Goal: Task Accomplishment & Management: Complete application form

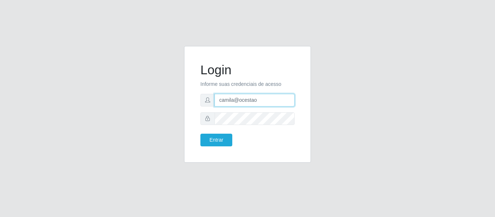
drag, startPoint x: 272, startPoint y: 100, endPoint x: 192, endPoint y: 103, distance: 79.7
click at [192, 103] on div "Login Informe suas credenciais de acesso camila@ocestao Entrar" at bounding box center [247, 104] width 127 height 117
type input "camilasuper@manaira"
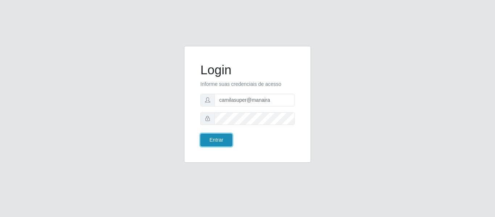
click at [226, 145] on button "Entrar" at bounding box center [216, 140] width 32 height 13
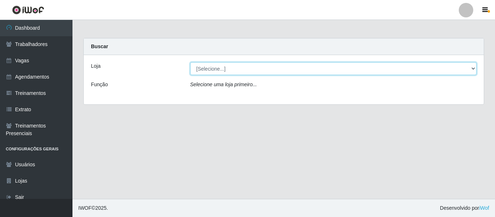
click at [226, 66] on select "[Selecione...] Supermercado Manaira" at bounding box center [333, 68] width 286 height 13
select select "443"
click at [190, 62] on select "[Selecione...] Supermercado Manaira" at bounding box center [333, 68] width 286 height 13
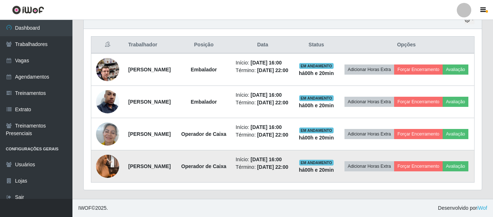
scroll to position [316, 0]
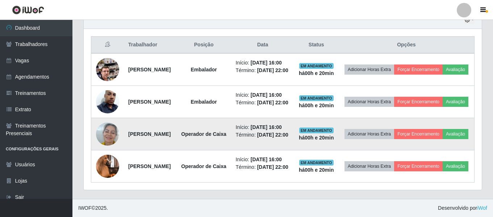
click at [108, 118] on img at bounding box center [107, 133] width 23 height 31
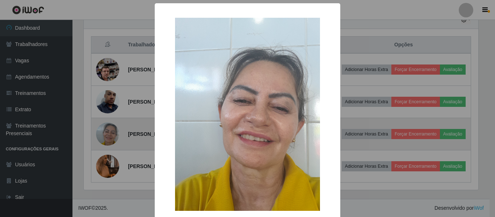
click at [108, 116] on div "× OK Cancel" at bounding box center [247, 108] width 495 height 217
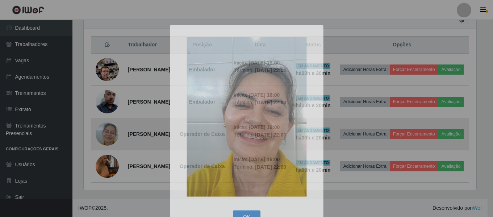
scroll to position [150, 398]
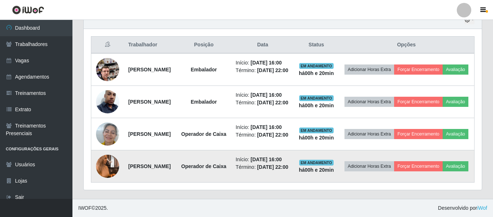
click at [110, 158] on img at bounding box center [107, 166] width 23 height 41
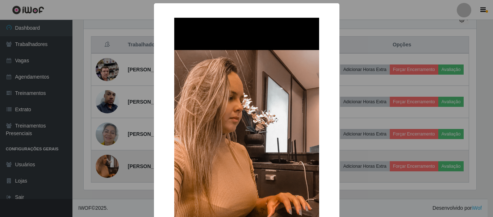
scroll to position [150, 394]
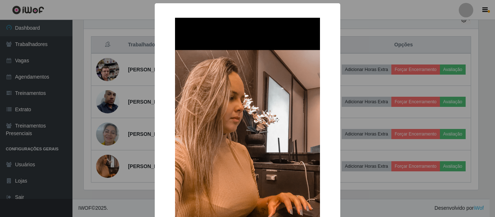
click at [110, 158] on div "× OK Cancel" at bounding box center [247, 108] width 495 height 217
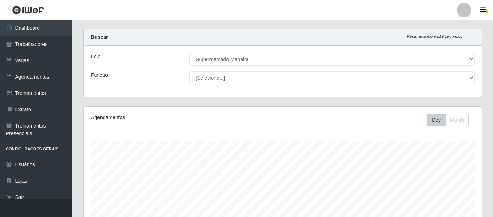
scroll to position [0, 0]
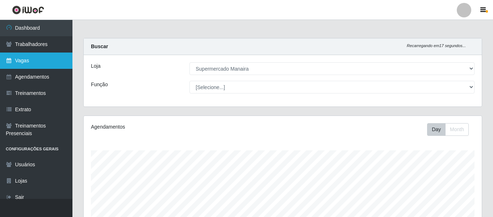
click at [45, 66] on link "Vagas" at bounding box center [36, 61] width 72 height 16
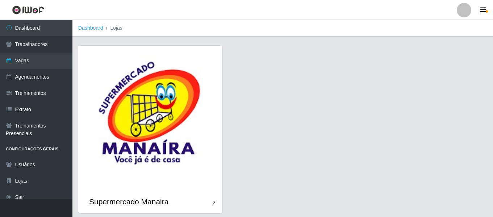
click at [164, 99] on img at bounding box center [150, 118] width 144 height 144
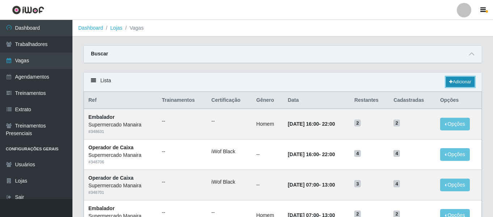
click at [463, 84] on link "Adicionar" at bounding box center [460, 82] width 29 height 10
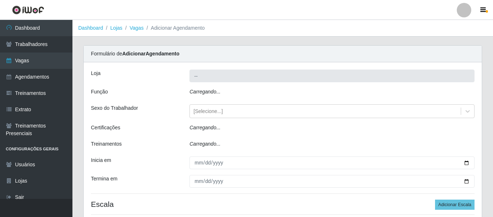
type input "Supermercado Manaira"
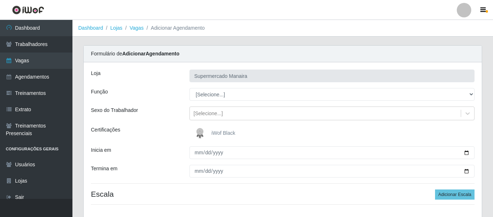
click at [221, 134] on span "iWof Black" at bounding box center [223, 133] width 24 height 6
click at [0, 0] on input "iWof Black" at bounding box center [0, 0] width 0 height 0
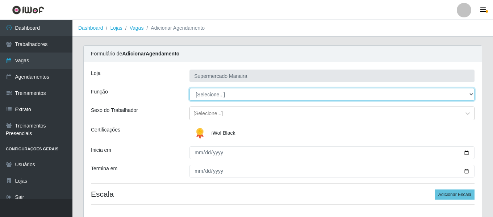
click at [228, 95] on select "[Selecione...] ASG ASG + ASG ++ Embalador Embalador + Embalador ++ Operador de …" at bounding box center [331, 94] width 285 height 13
select select "22"
click at [189, 88] on select "[Selecione...] ASG ASG + ASG ++ Embalador Embalador + Embalador ++ Operador de …" at bounding box center [331, 94] width 285 height 13
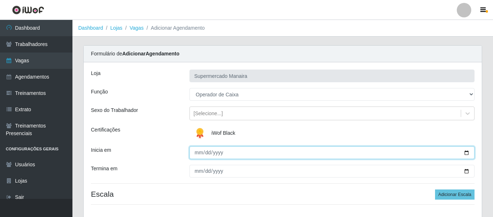
click at [196, 155] on input "Inicia em" at bounding box center [331, 152] width 285 height 13
click at [196, 153] on input "Inicia em" at bounding box center [331, 152] width 285 height 13
type input "2025-11-03"
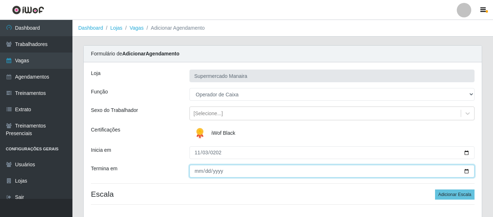
click at [197, 173] on input "Termina em" at bounding box center [331, 171] width 285 height 13
type input "2025-11-28"
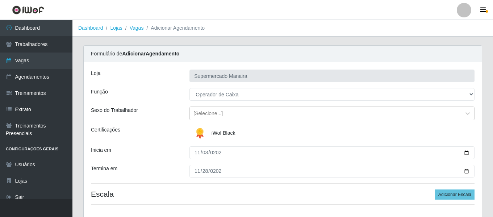
click at [181, 156] on div "Inicia em" at bounding box center [134, 152] width 98 height 13
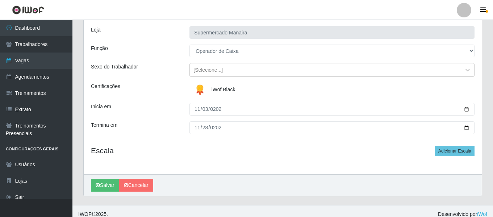
scroll to position [50, 0]
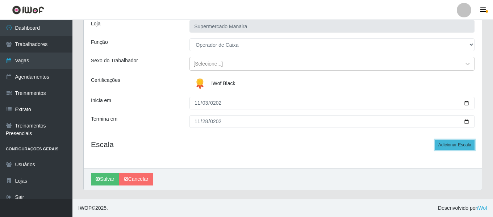
click at [450, 148] on button "Adicionar Escala" at bounding box center [454, 145] width 39 height 10
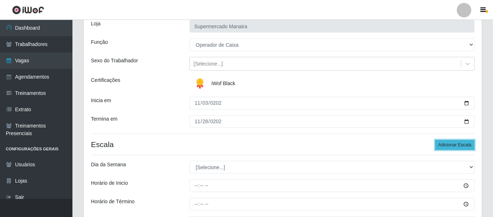
click at [450, 148] on button "Adicionar Escala" at bounding box center [454, 145] width 39 height 10
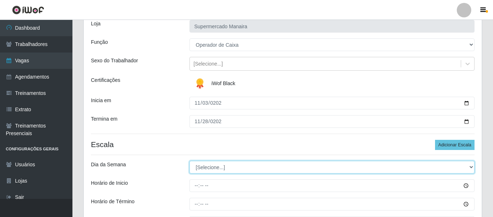
click at [193, 170] on select "[Selecione...] Segunda Terça Quarta Quinta Sexta Sábado Domingo" at bounding box center [331, 167] width 285 height 13
select select "1"
click at [189, 161] on select "[Selecione...] Segunda Terça Quarta Quinta Sexta Sábado Domingo" at bounding box center [331, 167] width 285 height 13
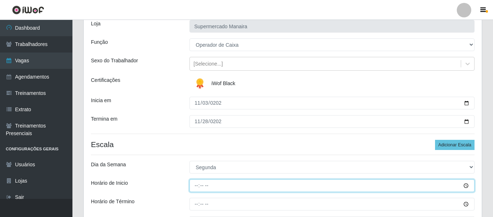
click at [193, 182] on input "Horário de Inicio" at bounding box center [331, 185] width 285 height 13
type input "07:00"
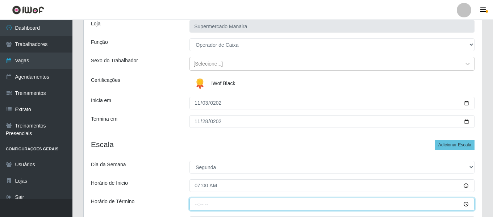
click at [194, 206] on input "Horário de Término" at bounding box center [331, 204] width 285 height 13
type input "13:00"
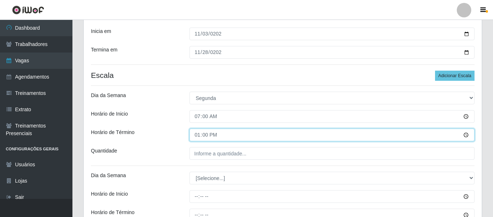
scroll to position [122, 0]
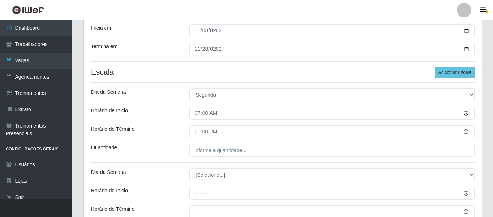
click at [167, 153] on div "Quantidade" at bounding box center [134, 150] width 98 height 13
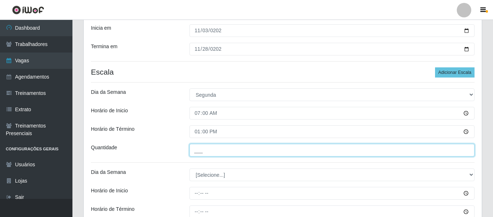
click at [222, 145] on input "___" at bounding box center [331, 150] width 285 height 13
type input "4__"
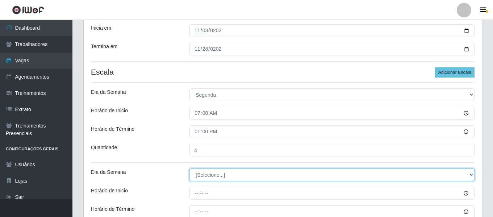
click at [229, 177] on select "[Selecione...] Segunda Terça Quarta Quinta Sexta Sábado Domingo" at bounding box center [331, 174] width 285 height 13
select select "1"
click at [189, 168] on select "[Selecione...] Segunda Terça Quarta Quinta Sexta Sábado Domingo" at bounding box center [331, 174] width 285 height 13
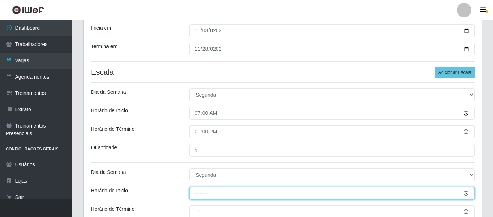
click at [194, 190] on input "Horário de Inicio" at bounding box center [331, 193] width 285 height 13
type input "16:00"
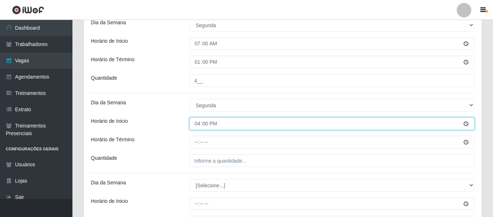
scroll to position [194, 0]
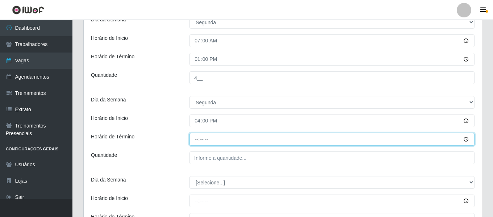
click at [192, 142] on input "Horário de Término" at bounding box center [331, 139] width 285 height 13
type input "22:00"
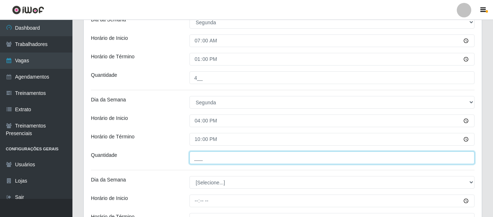
click at [200, 157] on input "___" at bounding box center [331, 157] width 285 height 13
type input "4__"
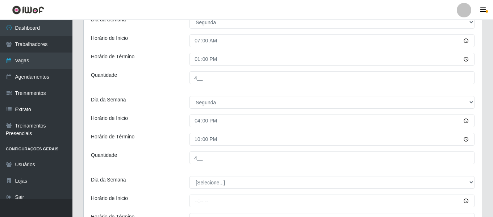
click at [146, 139] on div "Horário de Término" at bounding box center [134, 139] width 98 height 13
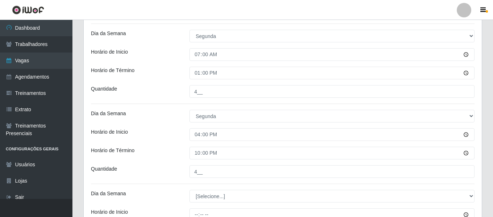
scroll to position [181, 0]
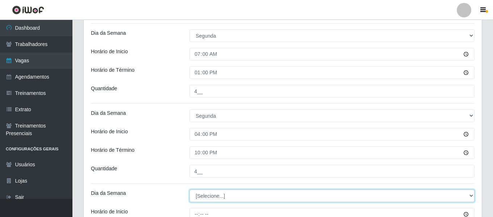
click at [207, 198] on select "[Selecione...] Segunda Terça Quarta Quinta Sexta Sábado Domingo" at bounding box center [331, 195] width 285 height 13
select select "2"
click at [189, 189] on select "[Selecione...] Segunda Terça Quarta Quinta Sexta Sábado Domingo" at bounding box center [331, 195] width 285 height 13
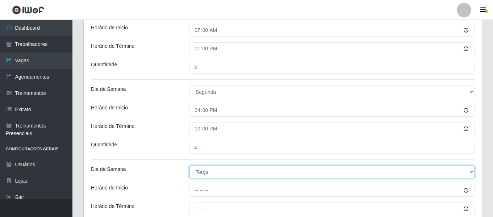
scroll to position [253, 0]
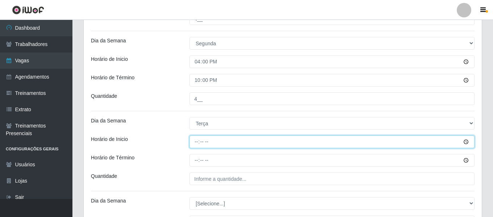
click at [194, 138] on input "Horário de Inicio" at bounding box center [331, 141] width 285 height 13
type input "07:00"
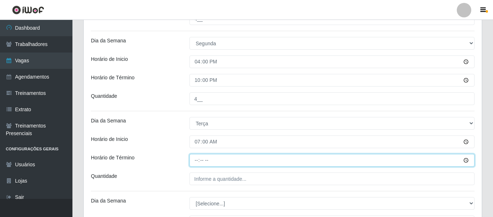
click at [197, 163] on input "Horário de Término" at bounding box center [331, 160] width 285 height 13
type input "13:00"
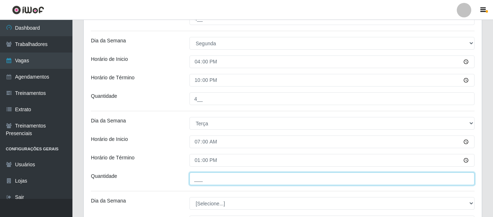
click at [206, 181] on input "___" at bounding box center [331, 178] width 285 height 13
type input "4__"
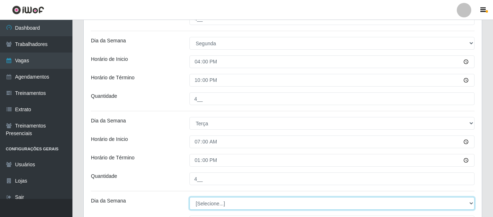
click at [218, 204] on select "[Selecione...] Segunda Terça Quarta Quinta Sexta Sábado Domingo" at bounding box center [331, 203] width 285 height 13
select select "2"
click at [189, 197] on select "[Selecione...] Segunda Terça Quarta Quinta Sexta Sábado Domingo" at bounding box center [331, 203] width 285 height 13
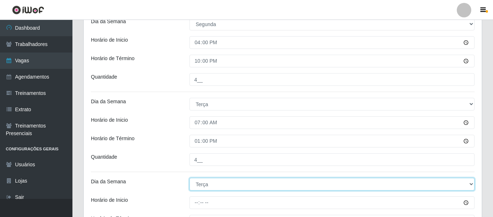
scroll to position [290, 0]
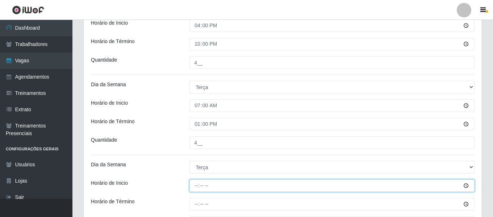
click at [196, 186] on input "Horário de Inicio" at bounding box center [331, 185] width 285 height 13
type input "16:00"
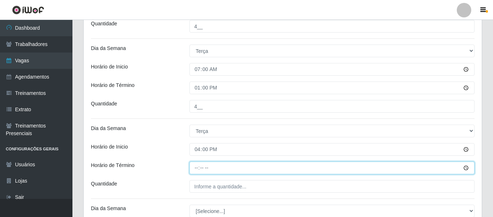
click at [197, 164] on input "Horário de Término" at bounding box center [331, 167] width 285 height 13
type input "22:00"
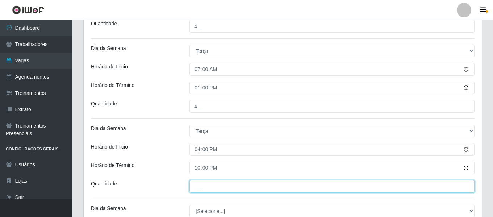
click at [223, 188] on input "___" at bounding box center [331, 186] width 285 height 13
type input "4__"
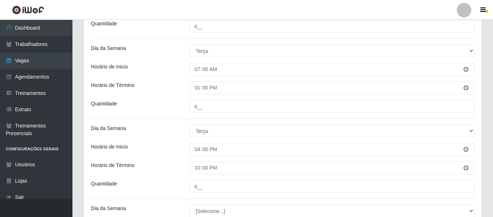
click at [174, 161] on div "Loja Supermercado Manaira Função [Selecione...] ASG ASG + ASG ++ Embalador Emba…" at bounding box center [283, 53] width 398 height 635
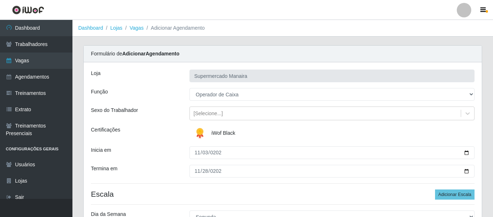
scroll to position [36, 0]
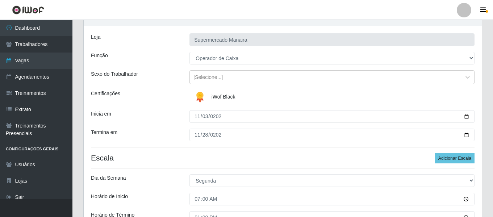
click at [155, 141] on div "Termina em" at bounding box center [134, 135] width 98 height 13
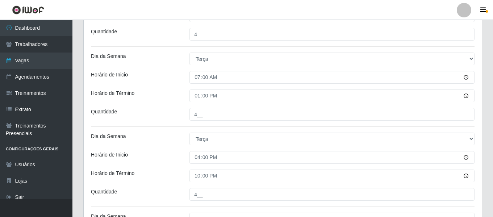
scroll to position [362, 0]
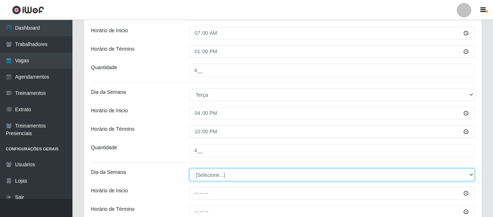
click at [232, 175] on select "[Selecione...] Segunda Terça Quarta Quinta Sexta Sábado Domingo" at bounding box center [331, 174] width 285 height 13
select select "3"
click at [189, 168] on select "[Selecione...] Segunda Terça Quarta Quinta Sexta Sábado Domingo" at bounding box center [331, 174] width 285 height 13
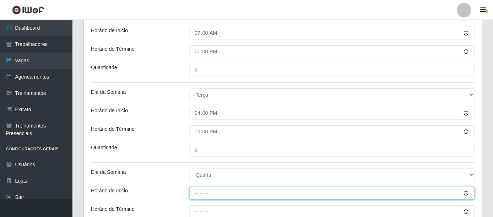
drag, startPoint x: 194, startPoint y: 193, endPoint x: 213, endPoint y: 193, distance: 18.5
click at [195, 193] on input "Horário de Inicio" at bounding box center [331, 193] width 285 height 13
type input "07:00"
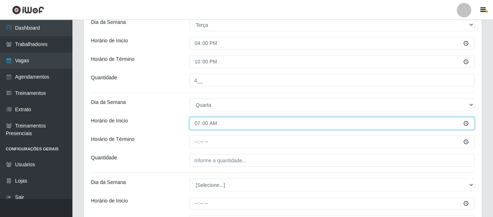
scroll to position [435, 0]
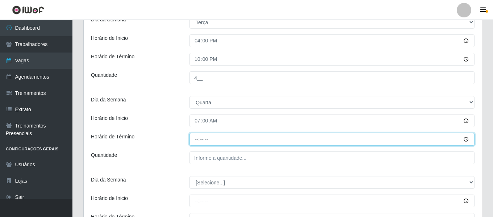
click at [198, 139] on input "Horário de Término" at bounding box center [331, 139] width 285 height 13
type input "13:00"
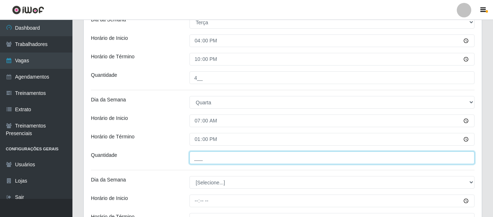
click at [222, 164] on input "___" at bounding box center [331, 157] width 285 height 13
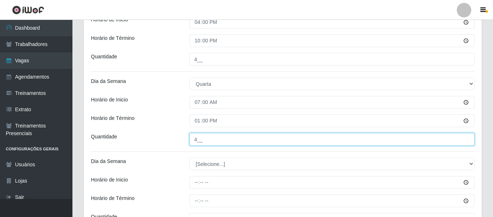
scroll to position [471, 0]
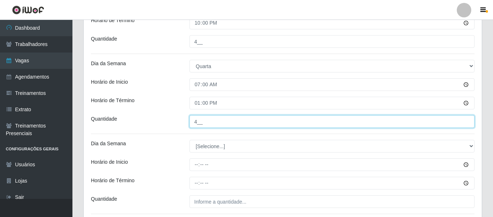
type input "4__"
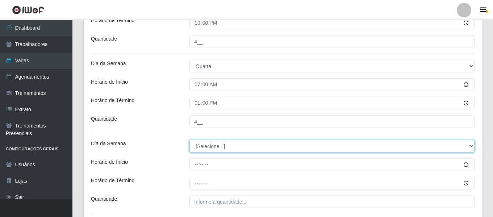
click at [221, 143] on select "[Selecione...] Segunda Terça Quarta Quinta Sexta Sábado Domingo" at bounding box center [331, 146] width 285 height 13
select select "3"
click at [189, 140] on select "[Selecione...] Segunda Terça Quarta Quinta Sexta Sábado Domingo" at bounding box center [331, 146] width 285 height 13
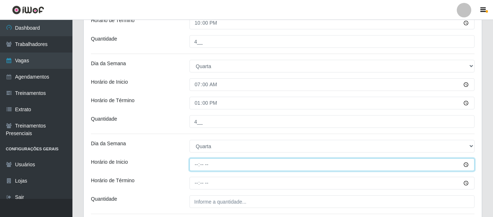
click at [193, 167] on input "Horário de Inicio" at bounding box center [331, 164] width 285 height 13
type input "16:00"
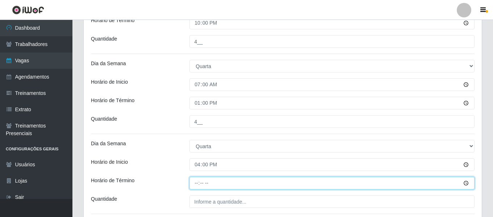
click at [197, 184] on input "Horário de Término" at bounding box center [331, 183] width 285 height 13
type input "22:00"
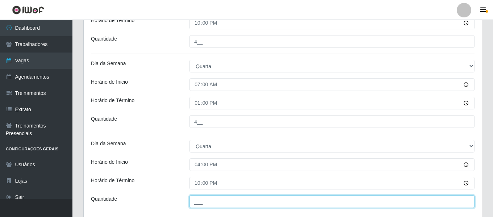
click at [267, 206] on input "___" at bounding box center [331, 201] width 285 height 13
type input "4__"
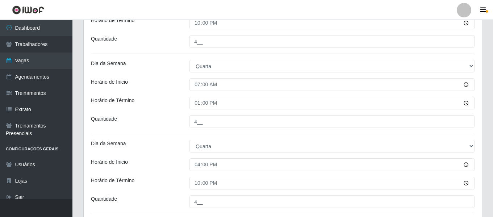
click at [180, 164] on div "Horário de Inicio" at bounding box center [134, 164] width 98 height 13
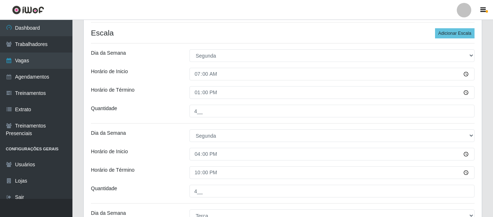
scroll to position [59, 0]
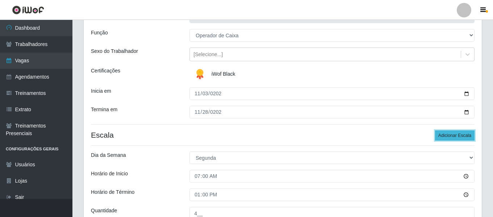
click at [466, 137] on button "Adicionar Escala" at bounding box center [454, 135] width 39 height 10
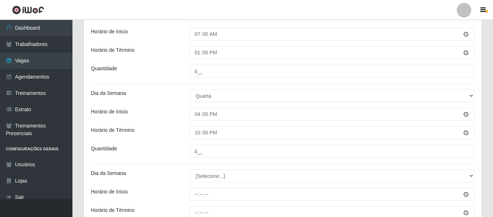
scroll to position [549, 0]
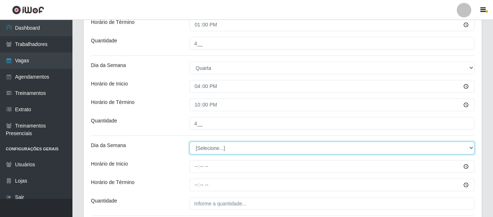
click at [214, 151] on select "[Selecione...] Segunda Terça Quarta Quinta Sexta Sábado Domingo" at bounding box center [331, 148] width 285 height 13
select select "4"
click at [189, 142] on select "[Selecione...] Segunda Terça Quarta Quinta Sexta Sábado Domingo" at bounding box center [331, 148] width 285 height 13
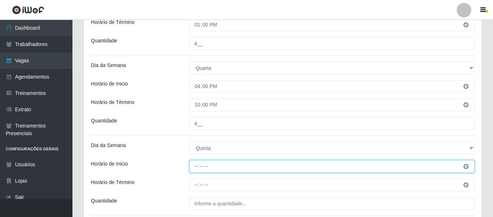
click at [195, 167] on input "Horário de Inicio" at bounding box center [331, 166] width 285 height 13
type input "07:00"
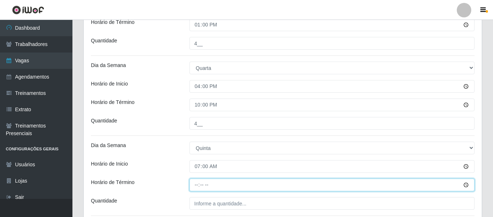
drag, startPoint x: 201, startPoint y: 189, endPoint x: 196, endPoint y: 182, distance: 8.5
click at [200, 189] on input "Horário de Término" at bounding box center [331, 185] width 285 height 13
click at [196, 182] on input "Horário de Término" at bounding box center [331, 185] width 285 height 13
type input "13:00"
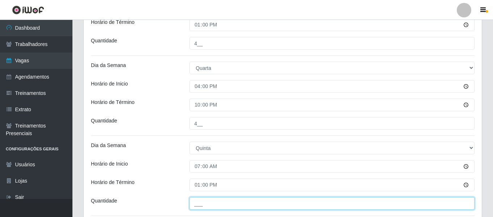
click at [217, 202] on input "___" at bounding box center [331, 203] width 285 height 13
type input "4__"
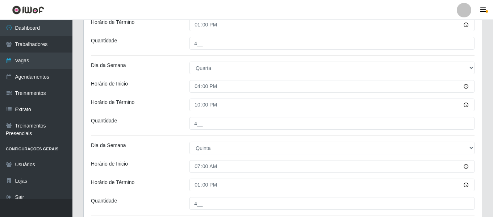
click at [168, 164] on div "Horário de Inicio" at bounding box center [134, 166] width 98 height 13
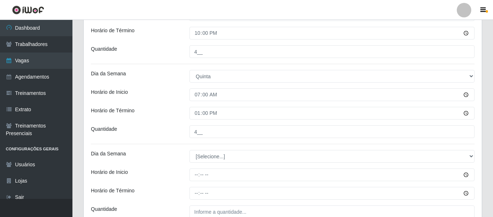
scroll to position [621, 0]
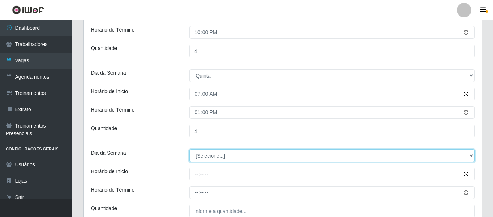
click at [213, 156] on select "[Selecione...] Segunda Terça Quarta Quinta Sexta Sábado Domingo" at bounding box center [331, 155] width 285 height 13
select select "4"
click at [189, 149] on select "[Selecione...] Segunda Terça Quarta Quinta Sexta Sábado Domingo" at bounding box center [331, 155] width 285 height 13
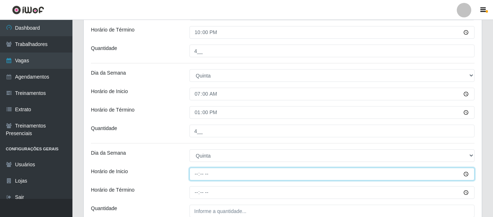
click at [197, 177] on input "Horário de Inicio" at bounding box center [331, 174] width 285 height 13
type input "16:00"
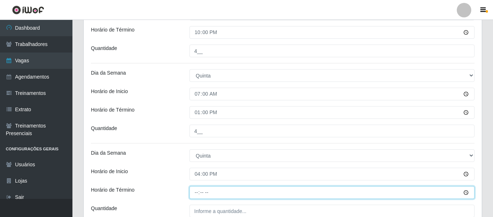
click at [201, 189] on input "Horário de Término" at bounding box center [331, 192] width 285 height 13
click at [198, 191] on input "Horário de Término" at bounding box center [331, 192] width 285 height 13
type input "22:00"
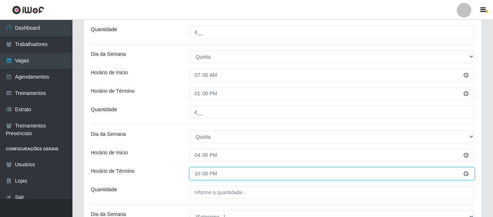
scroll to position [658, 0]
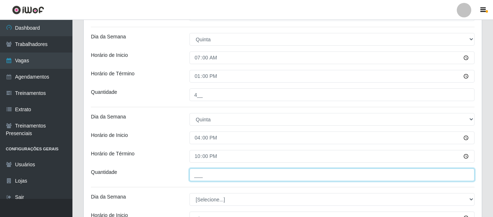
click at [214, 175] on input "___" at bounding box center [331, 174] width 285 height 13
type input "4__"
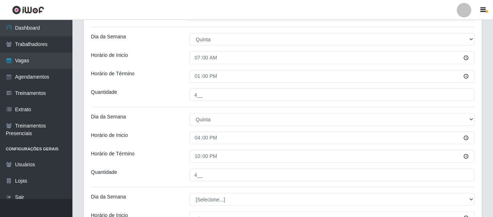
click at [169, 143] on div "Horário de Inicio" at bounding box center [134, 137] width 98 height 13
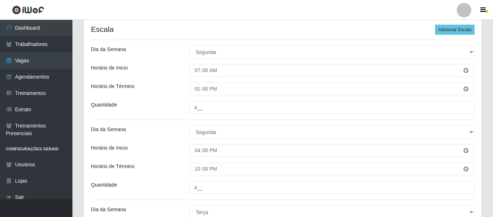
scroll to position [151, 0]
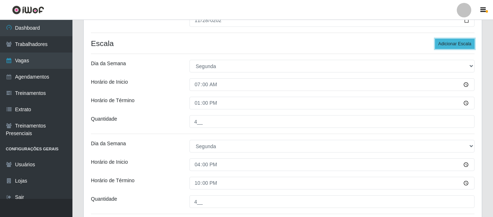
click at [466, 45] on button "Adicionar Escala" at bounding box center [454, 44] width 39 height 10
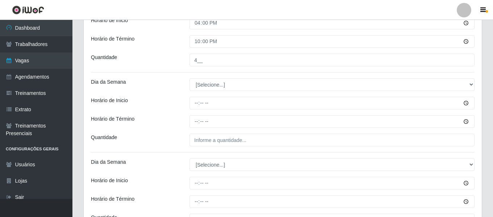
scroll to position [741, 0]
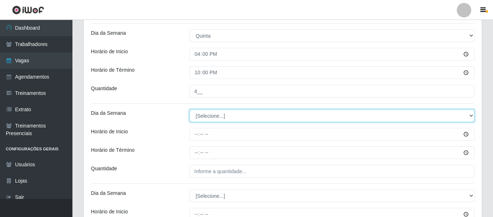
click at [214, 112] on select "[Selecione...] Segunda Terça Quarta Quinta Sexta Sábado Domingo" at bounding box center [331, 115] width 285 height 13
select select "5"
click at [189, 109] on select "[Selecione...] Segunda Terça Quarta Quinta Sexta Sábado Domingo" at bounding box center [331, 115] width 285 height 13
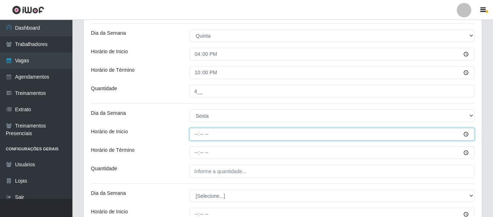
click at [199, 135] on input "Horário de Inicio" at bounding box center [331, 134] width 285 height 13
type input "07:00"
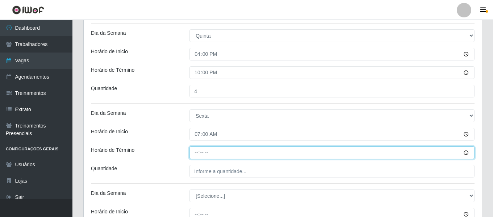
click at [196, 153] on input "Horário de Término" at bounding box center [331, 152] width 285 height 13
type input "13:00"
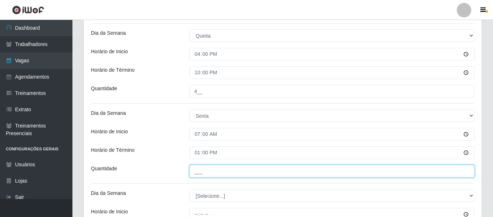
click at [211, 173] on input "___" at bounding box center [331, 171] width 285 height 13
type input "4__"
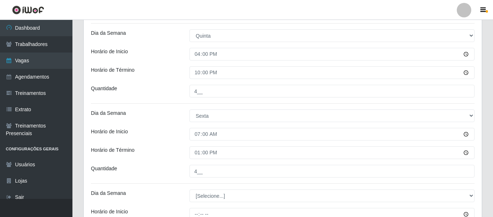
click at [171, 165] on div "Quantidade" at bounding box center [134, 171] width 98 height 13
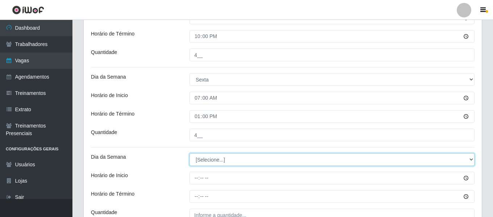
click at [223, 164] on select "[Selecione...] Segunda Terça Quarta Quinta Sexta Sábado Domingo" at bounding box center [331, 159] width 285 height 13
select select "5"
click at [189, 153] on select "[Selecione...] Segunda Terça Quarta Quinta Sexta Sábado Domingo" at bounding box center [331, 159] width 285 height 13
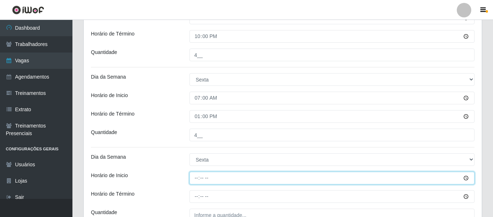
click at [198, 179] on input "Horário de Inicio" at bounding box center [331, 178] width 285 height 13
type input "16:00"
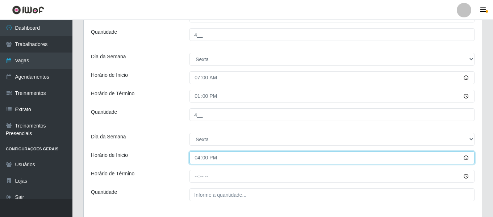
scroll to position [814, 0]
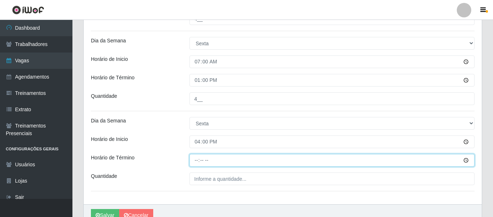
click at [196, 162] on input "Horário de Término" at bounding box center [331, 160] width 285 height 13
type input "22:00"
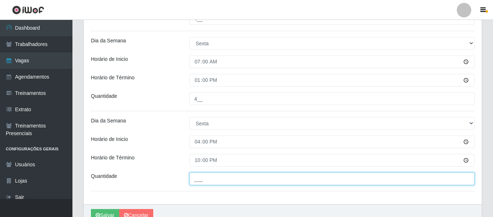
click at [215, 185] on input "___" at bounding box center [331, 178] width 285 height 13
type input "4__"
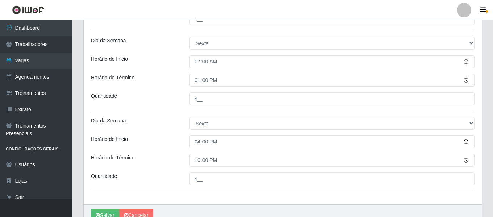
click at [177, 144] on div "Horário de Inicio" at bounding box center [134, 141] width 98 height 13
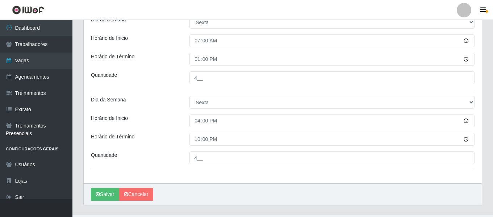
scroll to position [850, 0]
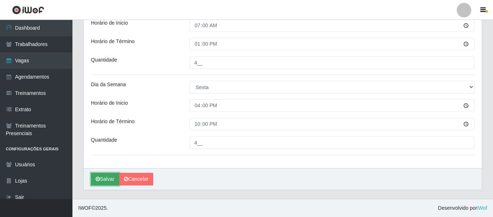
click at [107, 181] on button "Salvar" at bounding box center [105, 179] width 28 height 13
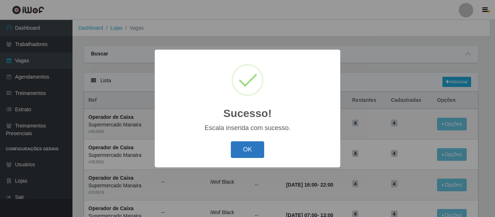
click at [251, 148] on button "OK" at bounding box center [248, 149] width 34 height 17
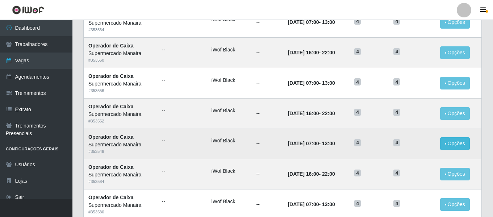
scroll to position [397, 0]
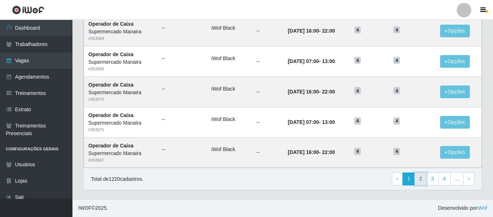
click at [425, 180] on link "2" at bounding box center [420, 178] width 12 height 13
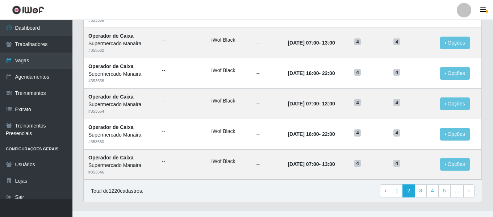
scroll to position [397, 0]
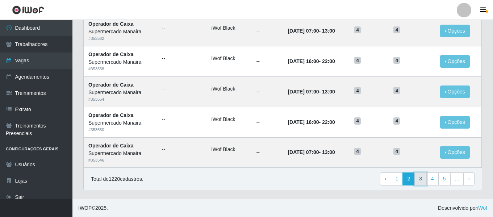
click at [424, 177] on link "3" at bounding box center [420, 178] width 12 height 13
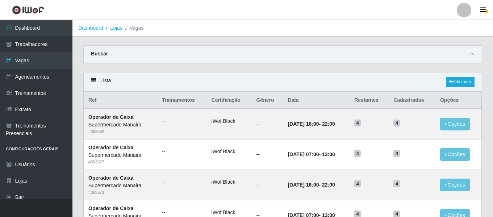
click at [477, 81] on div "Lista Adicionar" at bounding box center [283, 81] width 398 height 19
click at [470, 82] on link "Adicionar" at bounding box center [460, 82] width 29 height 10
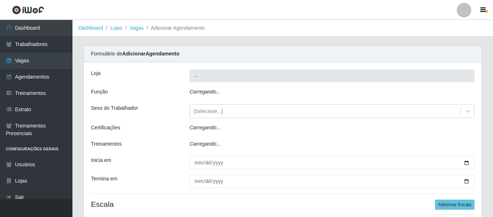
type input "Supermercado Manaira"
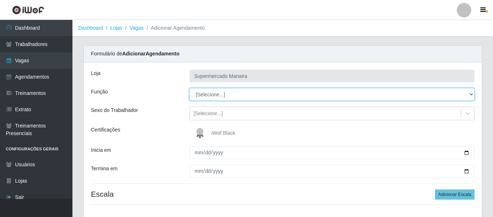
click at [227, 93] on select "[Selecione...] ASG ASG + ASG ++ Embalador Embalador + Embalador ++ Operador de …" at bounding box center [331, 94] width 285 height 13
select select "72"
click at [189, 88] on select "[Selecione...] ASG ASG + ASG ++ Embalador Embalador + Embalador ++ Operador de …" at bounding box center [331, 94] width 285 height 13
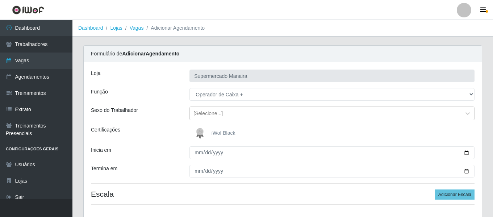
click at [206, 127] on img at bounding box center [201, 133] width 17 height 14
click at [0, 0] on input "iWof Black" at bounding box center [0, 0] width 0 height 0
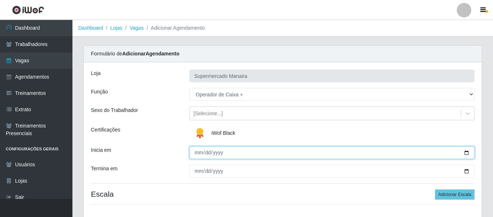
click at [197, 153] on input "Inicia em" at bounding box center [331, 152] width 285 height 13
type input "[DATE]"
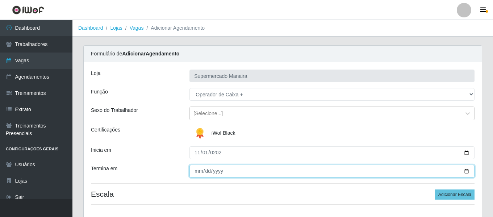
click at [193, 173] on input "Termina em" at bounding box center [331, 171] width 285 height 13
type input "[DATE]"
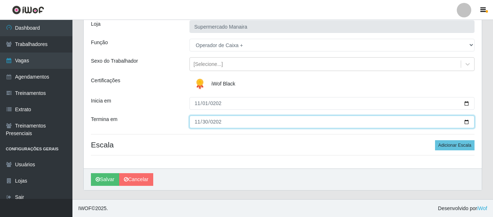
scroll to position [50, 0]
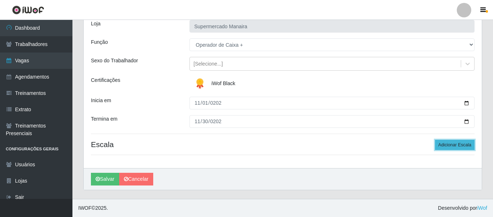
click at [450, 146] on button "Adicionar Escala" at bounding box center [454, 145] width 39 height 10
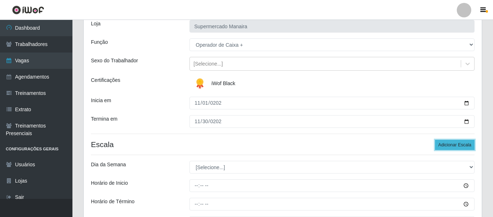
click at [450, 146] on button "Adicionar Escala" at bounding box center [454, 145] width 39 height 10
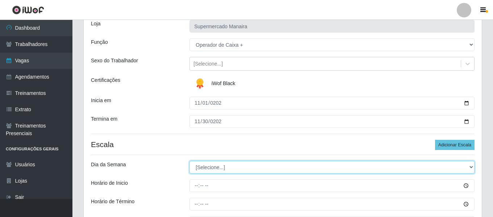
click at [262, 165] on select "[Selecione...] Segunda Terça Quarta Quinta Sexta Sábado Domingo" at bounding box center [331, 167] width 285 height 13
select select "6"
click at [189, 161] on select "[Selecione...] Segunda Terça Quarta Quinta Sexta Sábado Domingo" at bounding box center [331, 167] width 285 height 13
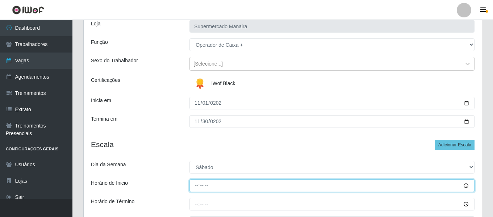
click at [194, 187] on input "Horário de Inicio" at bounding box center [331, 185] width 285 height 13
type input "07:00"
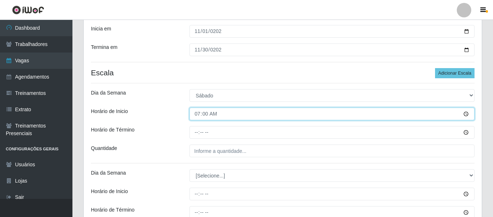
scroll to position [122, 0]
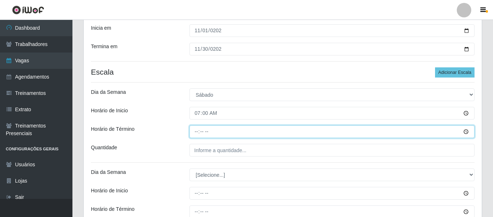
click at [196, 133] on input "Horário de Término" at bounding box center [331, 131] width 285 height 13
type input "13:00"
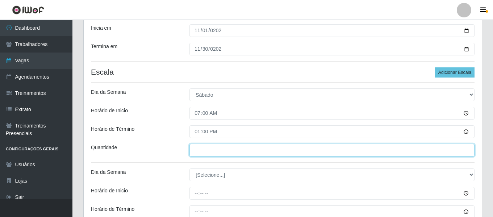
drag, startPoint x: 227, startPoint y: 153, endPoint x: 231, endPoint y: 150, distance: 4.6
click at [227, 153] on input "___" at bounding box center [331, 150] width 285 height 13
type input "4__"
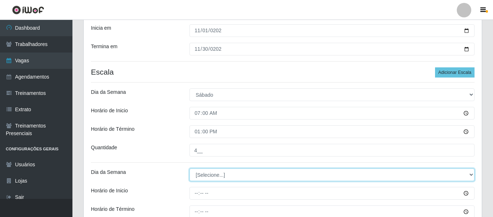
click at [233, 175] on select "[Selecione...] Segunda Terça Quarta Quinta Sexta Sábado Domingo" at bounding box center [331, 174] width 285 height 13
select select "6"
click at [189, 168] on select "[Selecione...] Segunda Terça Quarta Quinta Sexta Sábado Domingo" at bounding box center [331, 174] width 285 height 13
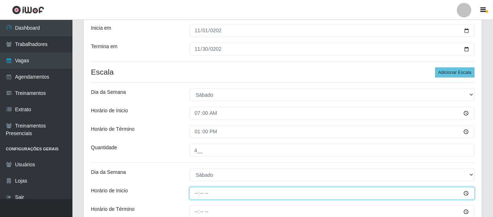
click at [197, 195] on input "Horário de Inicio" at bounding box center [331, 193] width 285 height 13
type input "16:00"
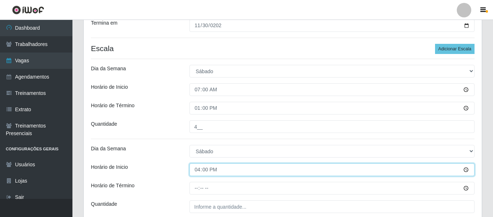
scroll to position [158, 0]
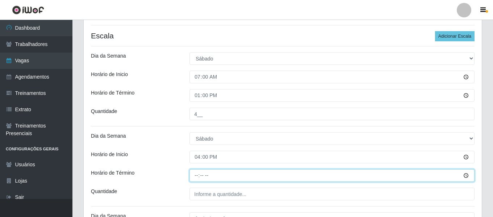
click at [190, 175] on input "Horário de Término" at bounding box center [331, 175] width 285 height 13
type input "22:00"
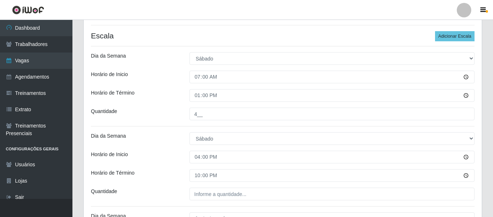
click at [263, 201] on div "Loja Supermercado Manaira Função [Selecione...] ASG ASG + ASG ++ Embalador Emba…" at bounding box center [283, 141] width 398 height 475
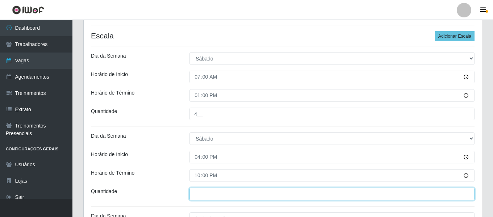
click at [263, 197] on input "___" at bounding box center [331, 194] width 285 height 13
type input "4__"
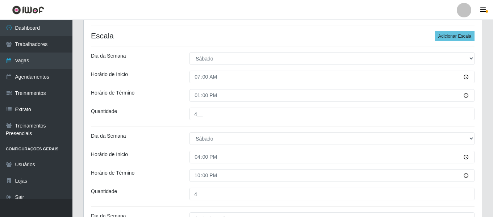
click at [156, 162] on div "Horário de Inicio" at bounding box center [134, 157] width 98 height 13
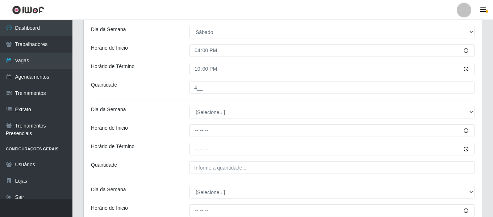
scroll to position [267, 0]
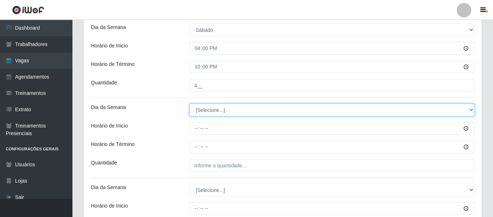
drag, startPoint x: 208, startPoint y: 108, endPoint x: 209, endPoint y: 112, distance: 4.8
click at [208, 108] on select "[Selecione...] Segunda Terça Quarta Quinta Sexta Sábado Domingo" at bounding box center [331, 110] width 285 height 13
select select "0"
click at [189, 104] on select "[Selecione...] Segunda Terça Quarta Quinta Sexta Sábado Domingo" at bounding box center [331, 110] width 285 height 13
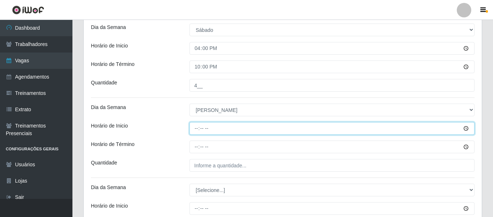
click at [198, 127] on input "Horário de Inicio" at bounding box center [331, 128] width 285 height 13
type input "07:00"
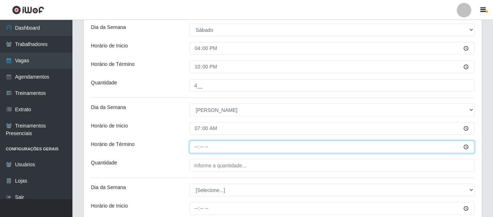
click at [194, 146] on input "Horário de Término" at bounding box center [331, 146] width 285 height 13
type input "13:00"
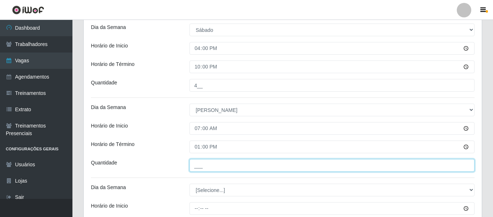
click at [219, 162] on input "___" at bounding box center [331, 165] width 285 height 13
type input "4__"
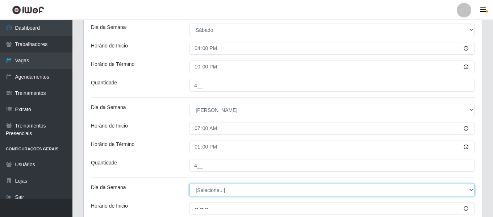
click at [215, 191] on select "[Selecione...] Segunda Terça Quarta Quinta Sexta Sábado Domingo" at bounding box center [331, 190] width 285 height 13
select select "0"
click at [189, 184] on select "[Selecione...] Segunda Terça Quarta Quinta Sexta Sábado Domingo" at bounding box center [331, 190] width 285 height 13
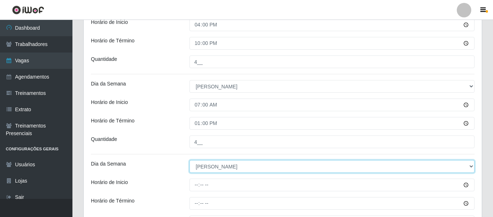
scroll to position [303, 0]
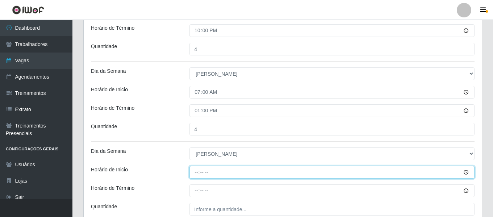
click at [193, 171] on input "Horário de Inicio" at bounding box center [331, 172] width 285 height 13
type input "15:00"
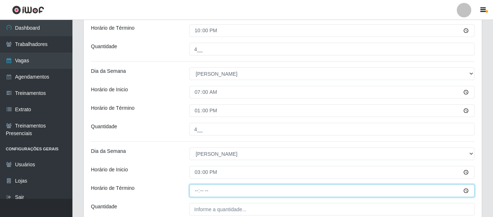
click at [200, 194] on input "Horário de Término" at bounding box center [331, 190] width 285 height 13
type input "21:00"
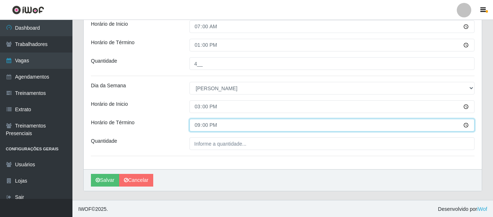
scroll to position [370, 0]
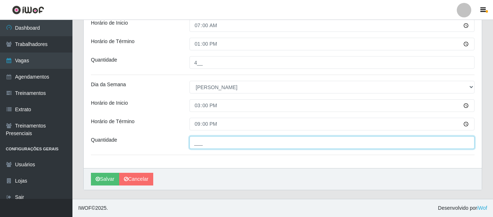
click at [215, 141] on input "___" at bounding box center [331, 142] width 285 height 13
type input "6__"
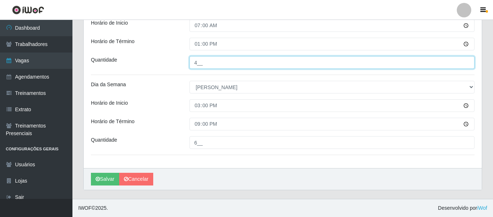
click at [201, 63] on input "4__" at bounding box center [331, 62] width 285 height 13
type input "6__"
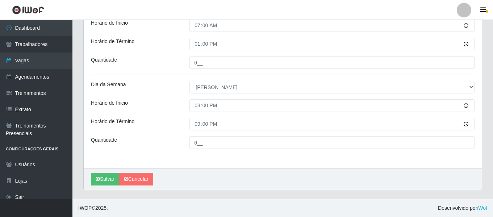
click at [100, 178] on button "Salvar" at bounding box center [105, 179] width 28 height 13
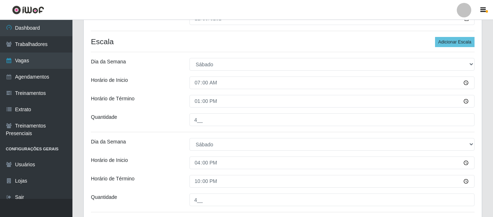
scroll to position [8, 0]
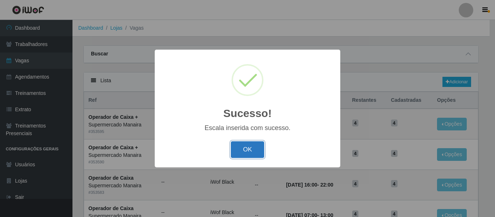
click at [249, 147] on button "OK" at bounding box center [248, 149] width 34 height 17
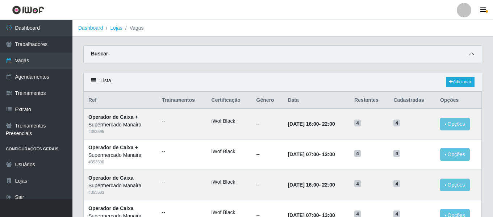
click at [473, 56] on icon at bounding box center [471, 53] width 5 height 5
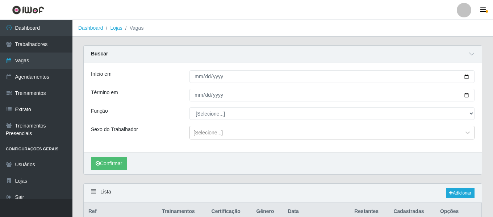
click at [200, 84] on div "Início em Término em Função [Selecione...] ASG ASG + ASG ++ Embalador Embalador…" at bounding box center [283, 107] width 398 height 89
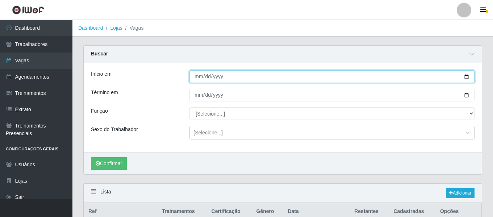
click at [201, 77] on input "Início em" at bounding box center [331, 76] width 285 height 13
type input "2025-11-01"
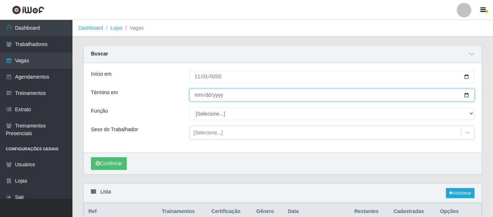
click at [195, 97] on input "Término em" at bounding box center [331, 95] width 285 height 13
type input "2025-11-30"
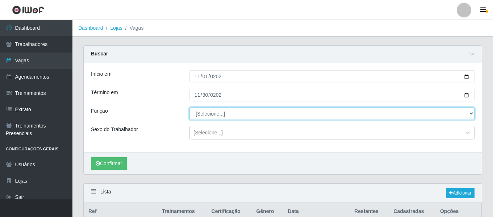
click at [272, 117] on select "[Selecione...] ASG ASG + ASG ++ Embalador Embalador + Embalador ++ Operador de …" at bounding box center [331, 113] width 285 height 13
select select "72"
click at [189, 108] on select "[Selecione...] ASG ASG + ASG ++ Embalador Embalador + Embalador ++ Operador de …" at bounding box center [331, 113] width 285 height 13
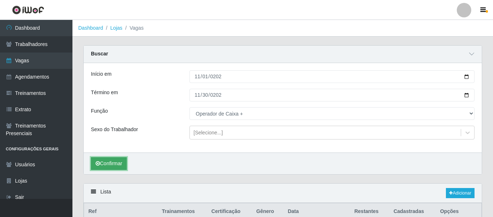
click at [102, 163] on button "Confirmar" at bounding box center [109, 163] width 36 height 13
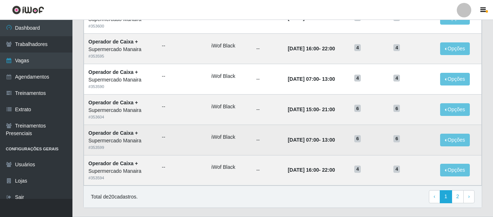
scroll to position [508, 0]
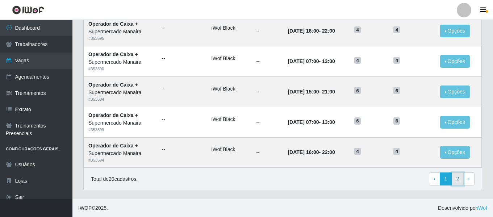
click at [461, 180] on link "2" at bounding box center [458, 178] width 12 height 13
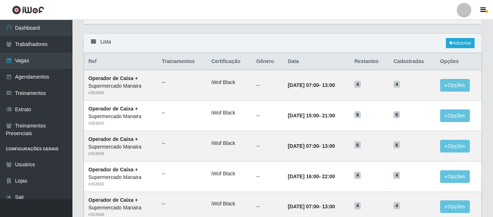
scroll to position [93, 0]
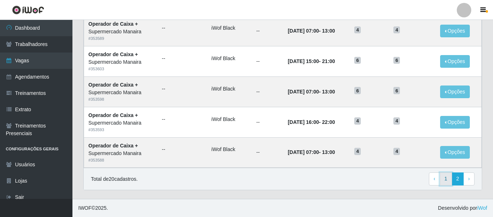
click at [450, 177] on link "1" at bounding box center [446, 178] width 12 height 13
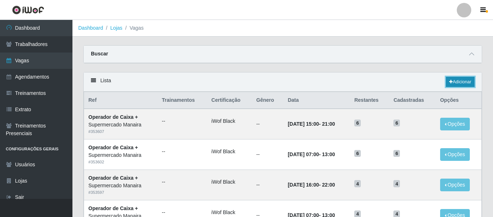
click at [457, 80] on link "Adicionar" at bounding box center [460, 82] width 29 height 10
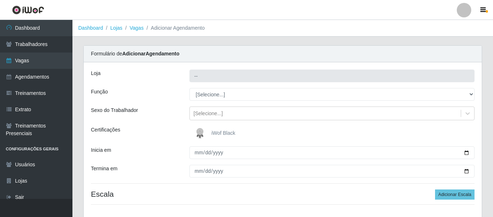
type input "Supermercado Manaira"
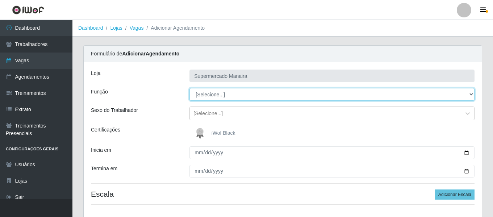
click at [217, 92] on select "[Selecione...] ASG ASG + ASG ++ Embalador Embalador + Embalador ++ Operador de …" at bounding box center [331, 94] width 285 height 13
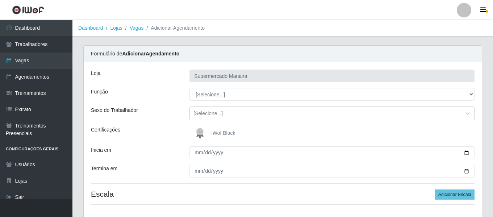
click at [169, 98] on div "Função" at bounding box center [134, 94] width 98 height 13
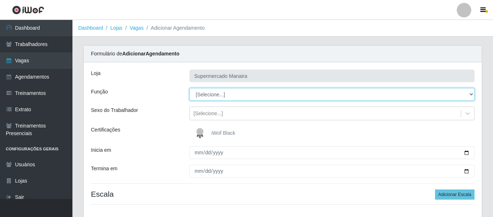
click at [223, 98] on select "[Selecione...] ASG ASG + ASG ++ Embalador Embalador + Embalador ++ Operador de …" at bounding box center [331, 94] width 285 height 13
select select "70"
click at [189, 88] on select "[Selecione...] ASG ASG + ASG ++ Embalador Embalador + Embalador ++ Operador de …" at bounding box center [331, 94] width 285 height 13
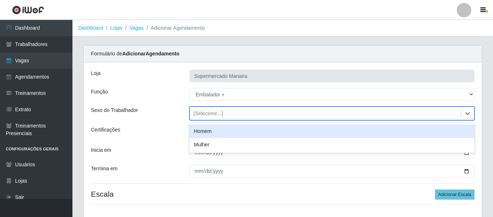
click at [204, 113] on div "[Selecione...]" at bounding box center [207, 114] width 29 height 8
click at [209, 130] on div "Homem" at bounding box center [331, 131] width 285 height 13
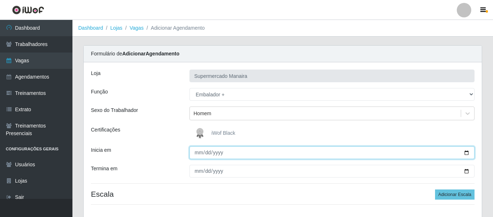
click at [196, 151] on input "Inicia em" at bounding box center [331, 152] width 285 height 13
click at [196, 157] on input "Inicia em" at bounding box center [331, 152] width 285 height 13
click at [205, 152] on input "0001-12-01" at bounding box center [331, 152] width 285 height 13
type input "[DATE]"
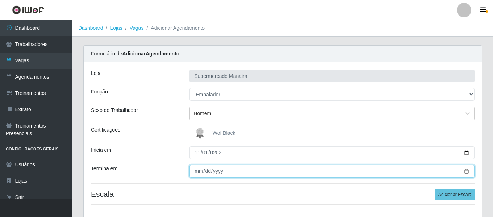
click at [195, 172] on input "Termina em" at bounding box center [331, 171] width 285 height 13
type input "[DATE]"
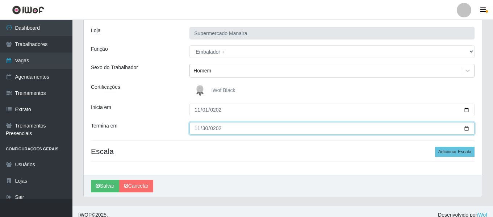
scroll to position [50, 0]
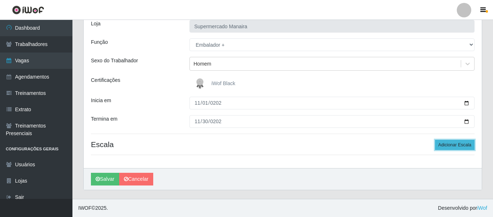
click at [438, 145] on button "Adicionar Escala" at bounding box center [454, 145] width 39 height 10
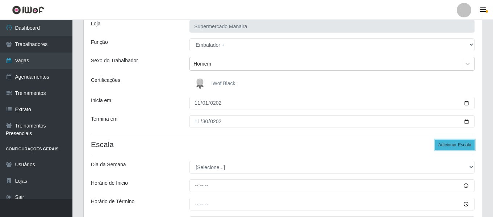
click at [438, 145] on button "Adicionar Escala" at bounding box center [454, 145] width 39 height 10
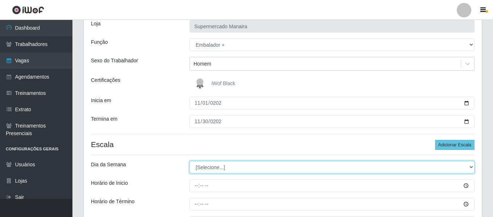
drag, startPoint x: 214, startPoint y: 171, endPoint x: 215, endPoint y: 165, distance: 5.8
click at [214, 171] on select "[Selecione...] Segunda Terça Quarta Quinta Sexta Sábado Domingo" at bounding box center [331, 167] width 285 height 13
select select "6"
click at [189, 161] on select "[Selecione...] Segunda Terça Quarta Quinta Sexta Sábado Domingo" at bounding box center [331, 167] width 285 height 13
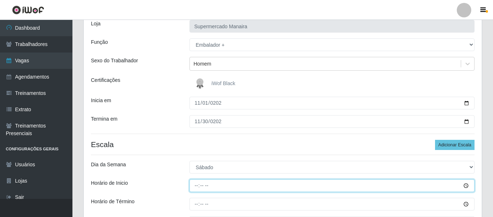
click at [198, 184] on input "Horário de Inicio" at bounding box center [331, 185] width 285 height 13
type input "07:00"
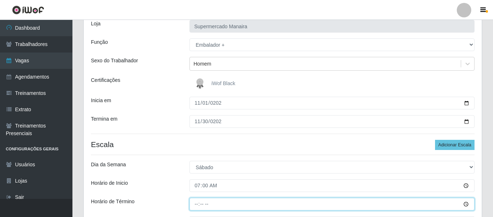
click at [194, 206] on input "Horário de Término" at bounding box center [331, 204] width 285 height 13
type input "13:00"
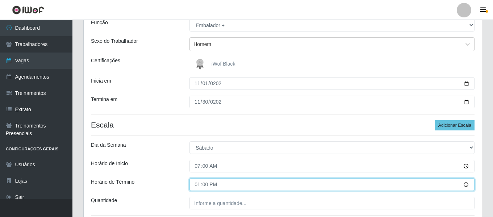
scroll to position [86, 0]
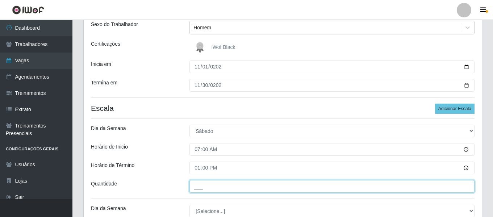
click at [218, 185] on input "___" at bounding box center [331, 186] width 285 height 13
type input "2__"
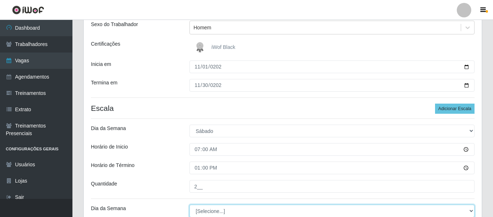
click at [208, 210] on select "[Selecione...] Segunda Terça Quarta Quinta Sexta Sábado Domingo" at bounding box center [331, 211] width 285 height 13
select select "6"
click at [189, 204] on select "[Selecione...] Segunda Terça Quarta Quinta Sexta Sábado Domingo" at bounding box center [331, 210] width 285 height 13
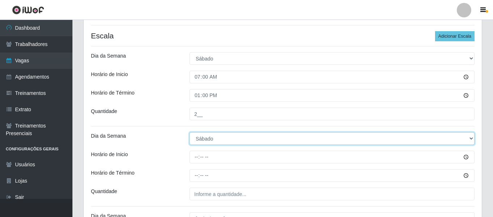
scroll to position [159, 0]
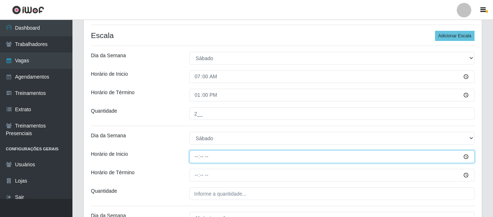
click at [198, 156] on input "Horário de Inicio" at bounding box center [331, 156] width 285 height 13
type input "16:00"
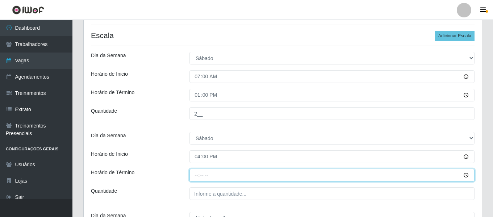
click at [194, 173] on input "Horário de Término" at bounding box center [331, 175] width 285 height 13
type input "22:00"
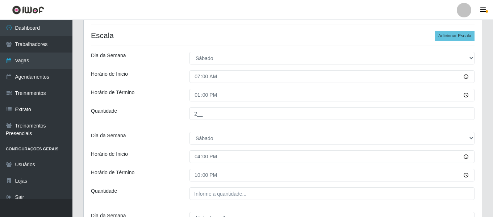
click at [215, 201] on div "Loja Supermercado Manaira Função [Selecione...] ASG ASG + ASG ++ Embalador Emba…" at bounding box center [283, 101] width 398 height 395
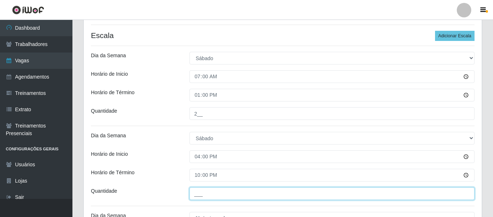
click at [216, 197] on input "___" at bounding box center [331, 193] width 285 height 13
type input "2__"
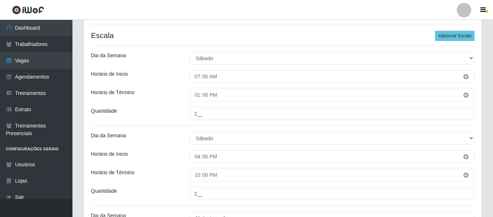
click at [180, 159] on div "Horário de Inicio" at bounding box center [134, 156] width 98 height 13
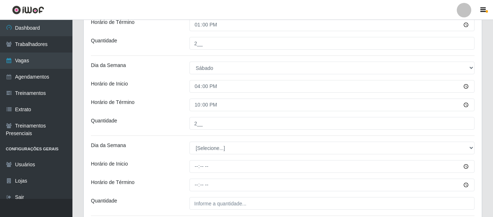
scroll to position [231, 0]
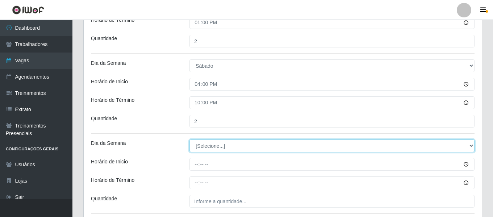
click at [239, 149] on select "[Selecione...] Segunda Terça Quarta Quinta Sexta Sábado Domingo" at bounding box center [331, 145] width 285 height 13
select select "0"
click at [189, 139] on select "[Selecione...] Segunda Terça Quarta Quinta Sexta Sábado Domingo" at bounding box center [331, 145] width 285 height 13
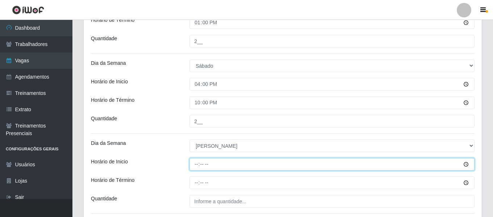
click at [192, 163] on input "Horário de Inicio" at bounding box center [331, 164] width 285 height 13
type input "07:00"
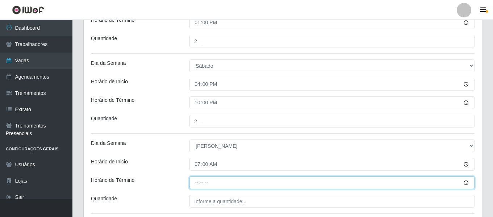
click at [198, 185] on input "Horário de Término" at bounding box center [331, 182] width 285 height 13
type input "13:00"
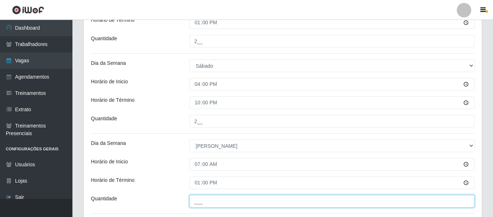
click at [217, 199] on input "___" at bounding box center [331, 201] width 285 height 13
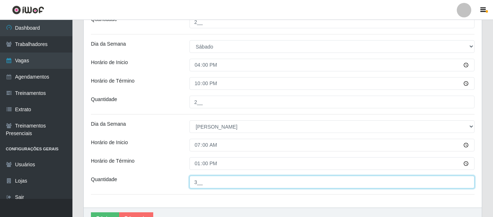
scroll to position [267, 0]
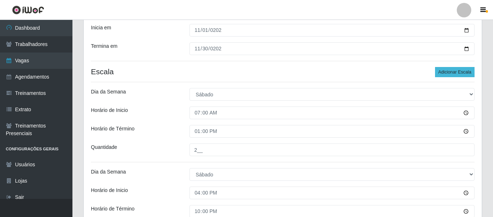
type input "3__"
click at [466, 72] on button "Adicionar Escala" at bounding box center [454, 72] width 39 height 10
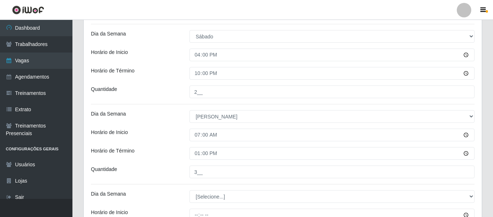
scroll to position [303, 0]
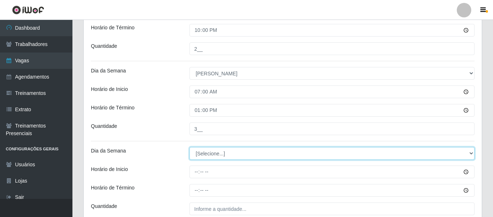
click at [210, 153] on select "[Selecione...] Segunda Terça Quarta Quinta Sexta Sábado Domingo" at bounding box center [331, 153] width 285 height 13
select select "0"
click at [189, 147] on select "[Selecione...] Segunda Terça Quarta Quinta Sexta Sábado Domingo" at bounding box center [331, 153] width 285 height 13
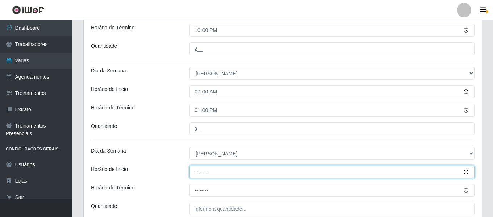
click at [196, 175] on input "Horário de Inicio" at bounding box center [331, 171] width 285 height 13
type input "15:00"
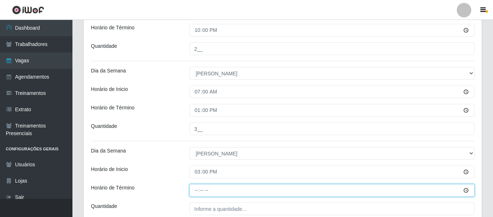
drag, startPoint x: 193, startPoint y: 196, endPoint x: 196, endPoint y: 192, distance: 5.5
click at [193, 197] on input "Horário de Término" at bounding box center [331, 190] width 285 height 13
type input "21:00"
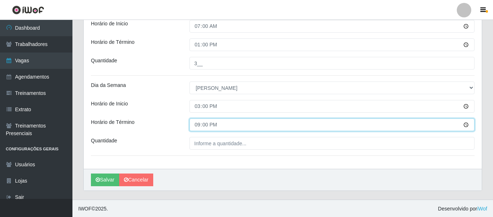
scroll to position [370, 0]
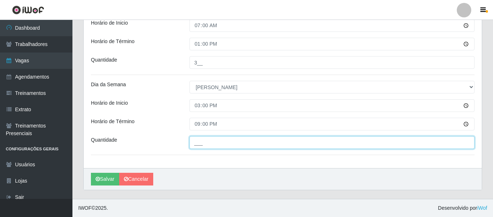
click at [242, 142] on input "___" at bounding box center [331, 142] width 285 height 13
type input "3__"
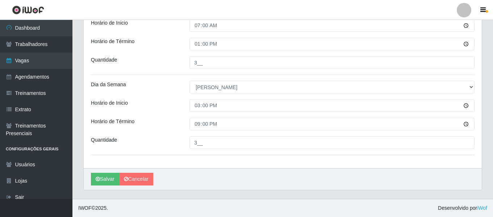
drag, startPoint x: 282, startPoint y: 185, endPoint x: 285, endPoint y: 168, distance: 17.6
click at [282, 186] on div "[PERSON_NAME]" at bounding box center [283, 179] width 398 height 22
click at [99, 181] on icon "submit" at bounding box center [98, 178] width 4 height 5
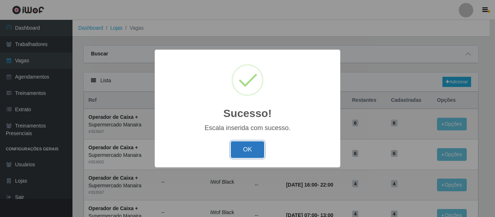
click at [256, 144] on button "OK" at bounding box center [248, 149] width 34 height 17
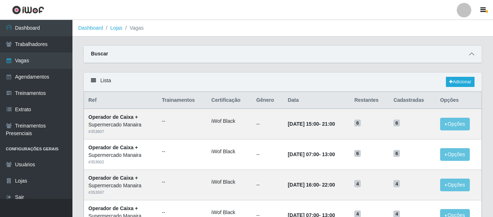
click at [468, 52] on span at bounding box center [471, 54] width 9 height 8
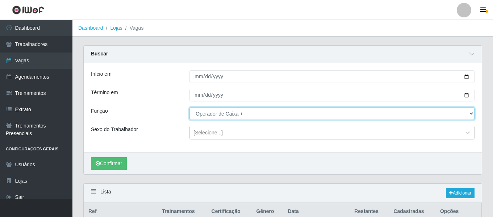
click at [213, 116] on select "[Selecione...] ASG ASG + ASG ++ Embalador Embalador + Embalador ++ Operador de …" at bounding box center [331, 113] width 285 height 13
select select "1"
click at [189, 108] on select "[Selecione...] ASG ASG + ASG ++ Embalador Embalador + Embalador ++ Operador de …" at bounding box center [331, 113] width 285 height 13
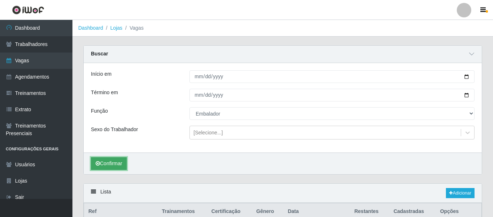
click at [115, 161] on button "Confirmar" at bounding box center [109, 163] width 36 height 13
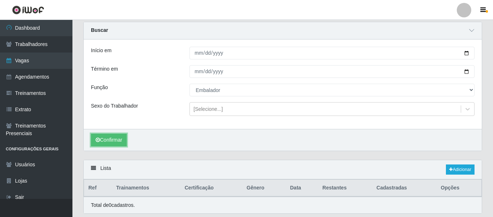
scroll to position [47, 0]
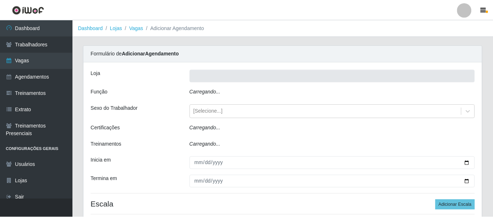
scroll to position [50, 0]
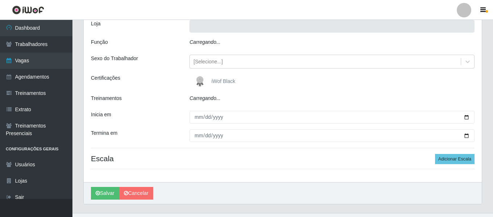
type input "Supermercado Manaira"
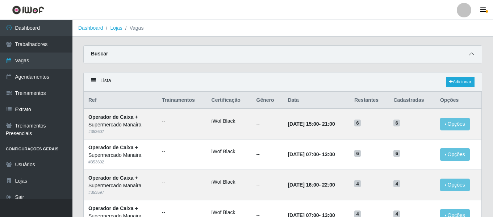
click at [467, 55] on span at bounding box center [471, 54] width 9 height 8
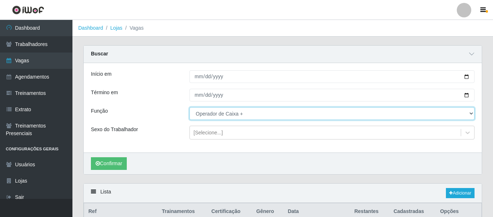
click at [204, 112] on select "[Selecione...] ASG ASG + ASG ++ Embalador Embalador + Embalador ++ Operador de …" at bounding box center [331, 113] width 285 height 13
select select "1"
click at [189, 108] on select "[Selecione...] ASG ASG + ASG ++ Embalador Embalador + Embalador ++ Operador de …" at bounding box center [331, 113] width 285 height 13
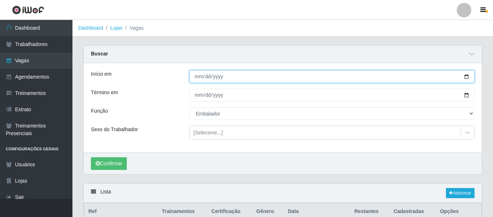
click at [205, 80] on input "[DATE]" at bounding box center [331, 76] width 285 height 13
type input "[DATE]"
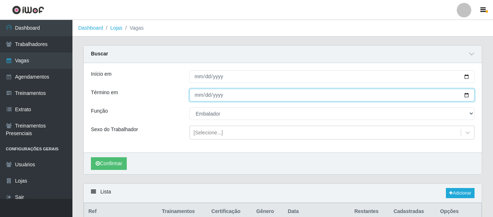
click at [206, 93] on input "[DATE]" at bounding box center [331, 95] width 285 height 13
type input "[DATE]"
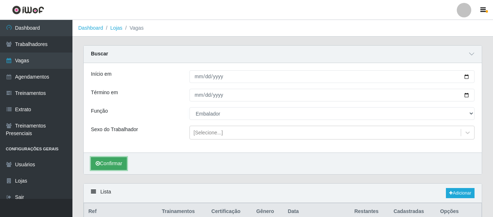
click at [108, 158] on button "Confirmar" at bounding box center [109, 163] width 36 height 13
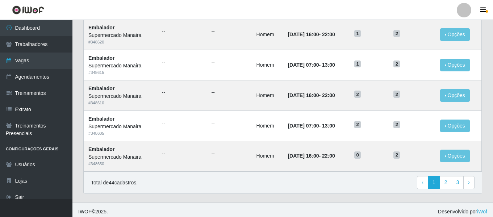
scroll to position [507, 0]
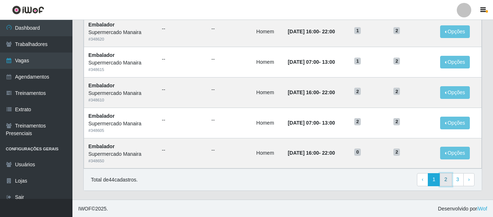
click at [447, 181] on link "2" at bounding box center [446, 179] width 12 height 13
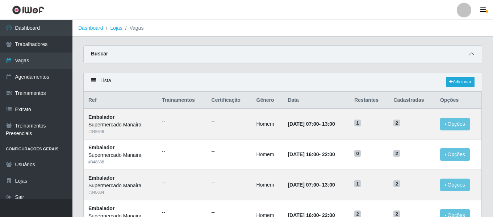
click at [469, 54] on span at bounding box center [471, 54] width 9 height 8
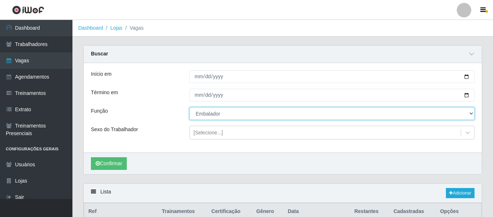
click at [213, 114] on select "[Selecione...] ASG ASG + ASG ++ Embalador Embalador + Embalador ++ Operador de …" at bounding box center [331, 113] width 285 height 13
select select "70"
click at [189, 108] on select "[Selecione...] ASG ASG + ASG ++ Embalador Embalador + Embalador ++ Operador de …" at bounding box center [331, 113] width 285 height 13
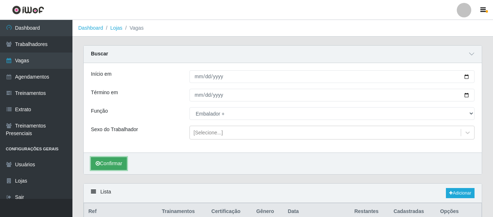
click at [111, 169] on button "Confirmar" at bounding box center [109, 163] width 36 height 13
click at [106, 159] on button "Confirmar" at bounding box center [109, 163] width 36 height 13
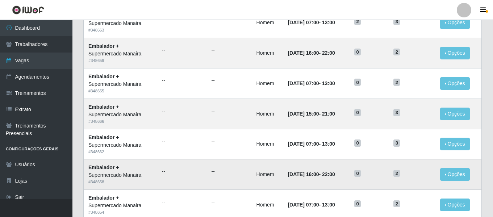
scroll to position [508, 0]
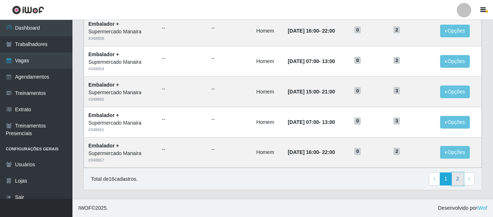
click at [461, 179] on link "2" at bounding box center [458, 178] width 12 height 13
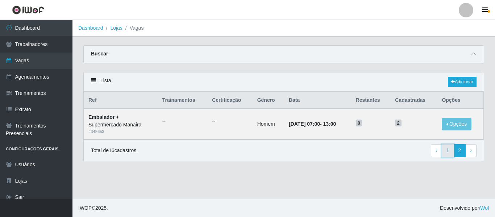
click at [451, 150] on link "1" at bounding box center [447, 150] width 12 height 13
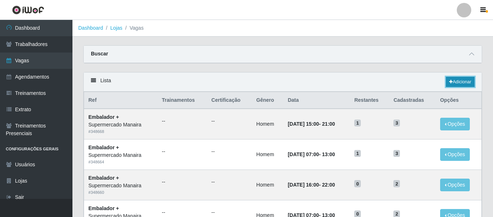
click at [458, 83] on link "Adicionar" at bounding box center [460, 82] width 29 height 10
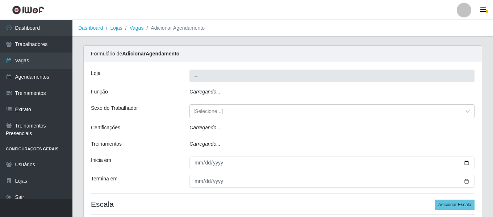
type input "Supermercado Manaira"
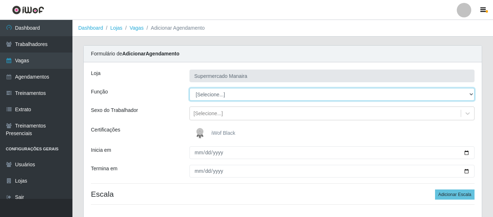
click at [216, 97] on select "[Selecione...] ASG ASG + ASG ++ Embalador Embalador + Embalador ++ Operador de …" at bounding box center [331, 94] width 285 height 13
select select "1"
click at [189, 88] on select "[Selecione...] ASG ASG + ASG ++ Embalador Embalador + Embalador ++ Operador de …" at bounding box center [331, 94] width 285 height 13
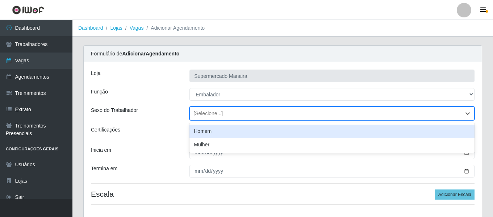
click at [238, 113] on div "[Selecione...]" at bounding box center [325, 114] width 271 height 12
click at [231, 129] on div "Homem" at bounding box center [331, 131] width 285 height 13
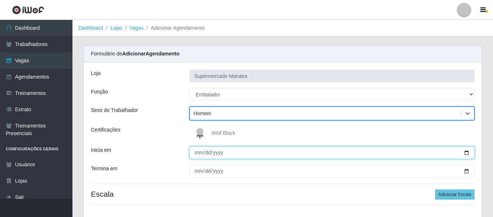
click at [202, 157] on input "Inicia em" at bounding box center [331, 152] width 285 height 13
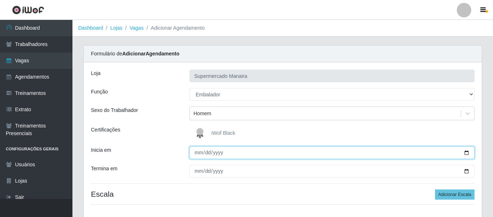
click at [197, 154] on input "Inicia em" at bounding box center [331, 152] width 285 height 13
type input "[DATE]"
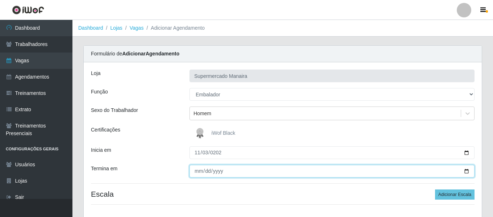
click at [199, 167] on input "Termina em" at bounding box center [331, 171] width 285 height 13
type input "[DATE]"
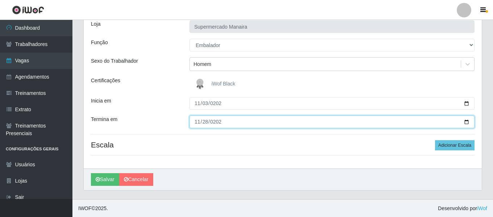
scroll to position [50, 0]
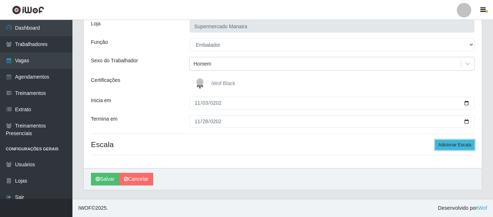
click at [446, 144] on button "Adicionar Escala" at bounding box center [454, 145] width 39 height 10
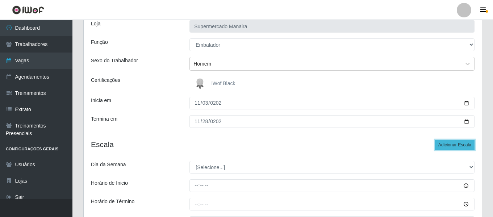
click at [446, 144] on button "Adicionar Escala" at bounding box center [454, 145] width 39 height 10
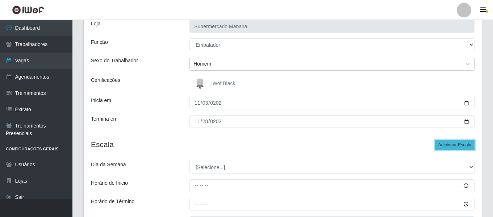
click at [446, 144] on button "Adicionar Escala" at bounding box center [454, 145] width 39 height 10
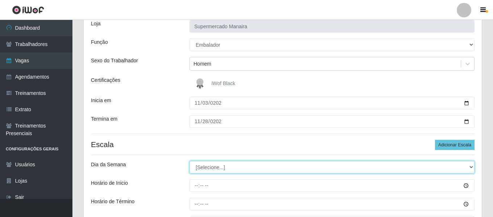
click at [230, 169] on select "[Selecione...] Segunda Terça Quarta Quinta Sexta Sábado Domingo" at bounding box center [331, 167] width 285 height 13
select select "1"
click at [189, 161] on select "[Selecione...] Segunda Terça Quarta Quinta Sexta Sábado Domingo" at bounding box center [331, 167] width 285 height 13
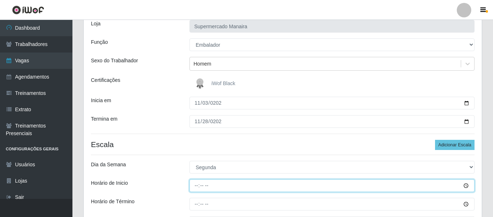
click at [196, 184] on input "Horário de Inicio" at bounding box center [331, 185] width 285 height 13
type input "07:00"
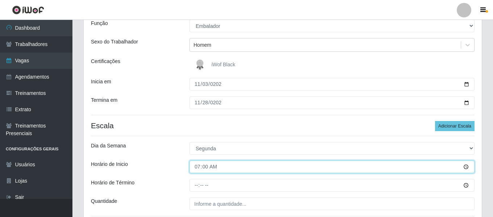
scroll to position [86, 0]
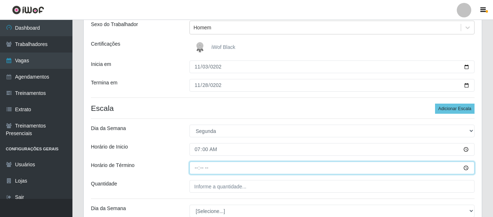
click at [200, 167] on input "Horário de Término" at bounding box center [331, 167] width 285 height 13
click at [199, 167] on input "Horário de Término" at bounding box center [331, 167] width 285 height 13
click at [198, 168] on input "Horário de Término" at bounding box center [331, 167] width 285 height 13
type input "13:00"
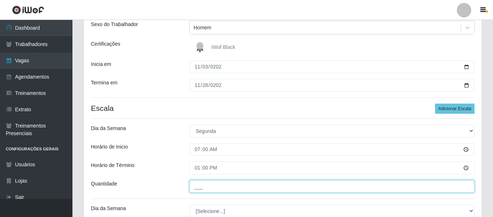
click at [221, 183] on input "___" at bounding box center [331, 186] width 285 height 13
type input "2__"
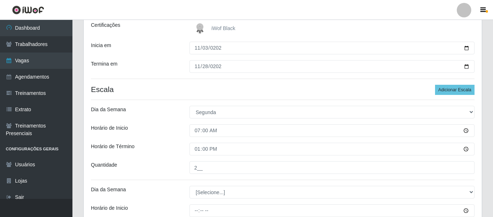
scroll to position [122, 0]
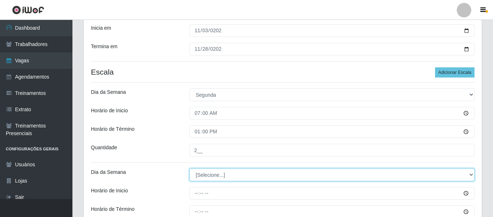
drag, startPoint x: 230, startPoint y: 174, endPoint x: 231, endPoint y: 170, distance: 4.4
click at [230, 174] on select "[Selecione...] Segunda Terça Quarta Quinta Sexta Sábado Domingo" at bounding box center [331, 174] width 285 height 13
select select "1"
click at [189, 168] on select "[Selecione...] Segunda Terça Quarta Quinta Sexta Sábado Domingo" at bounding box center [331, 174] width 285 height 13
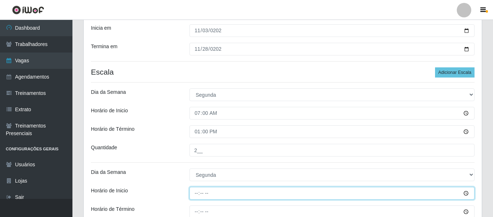
click at [196, 193] on input "Horário de Inicio" at bounding box center [331, 193] width 285 height 13
type input "16:00"
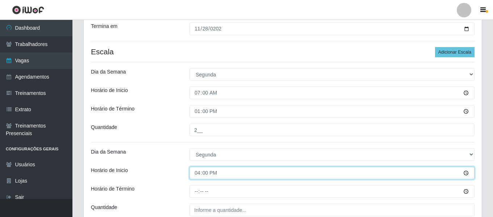
scroll to position [158, 0]
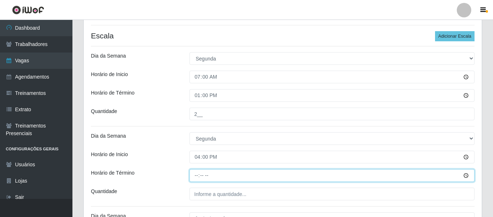
click at [195, 172] on input "Horário de Término" at bounding box center [331, 175] width 285 height 13
type input "22:00"
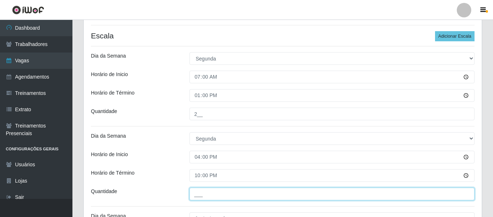
click at [209, 190] on input "___" at bounding box center [331, 194] width 285 height 13
type input "2__"
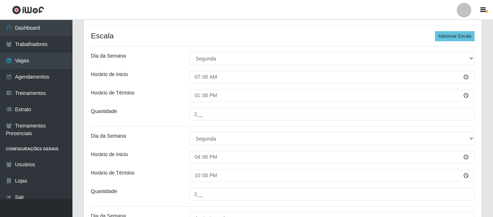
click at [163, 175] on div "Horário de Término" at bounding box center [134, 175] width 98 height 13
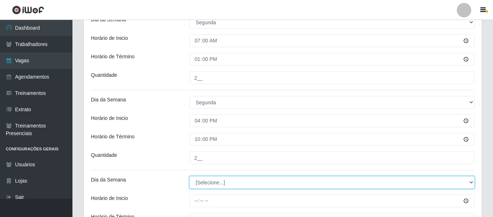
click at [217, 182] on select "[Selecione...] Segunda Terça Quarta Quinta Sexta Sábado Domingo" at bounding box center [331, 182] width 285 height 13
select select "2"
click at [189, 176] on select "[Selecione...] Segunda Terça Quarta Quinta Sexta Sábado Domingo" at bounding box center [331, 182] width 285 height 13
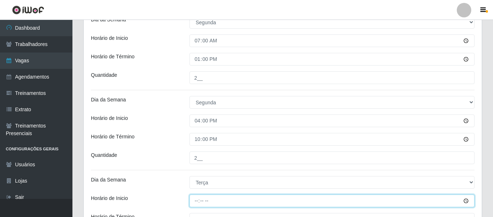
click at [198, 202] on input "Horário de Inicio" at bounding box center [331, 200] width 285 height 13
type input "07:00"
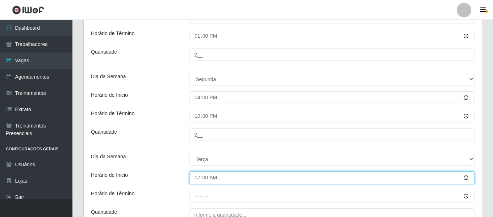
scroll to position [231, 0]
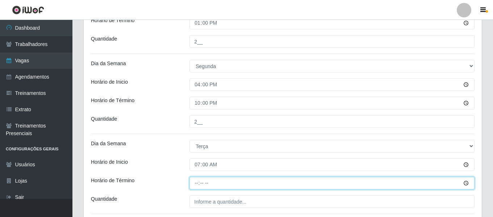
click at [195, 182] on input "Horário de Término" at bounding box center [331, 183] width 285 height 13
type input "13:00"
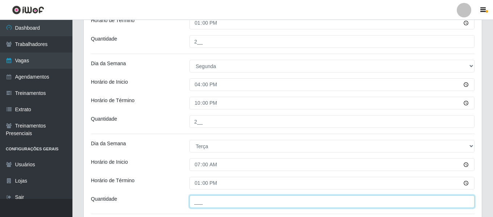
click at [231, 205] on input "___" at bounding box center [331, 201] width 285 height 13
type input "2__"
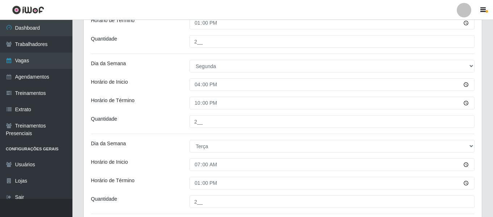
click at [173, 149] on div "Dia da Semana" at bounding box center [134, 146] width 98 height 13
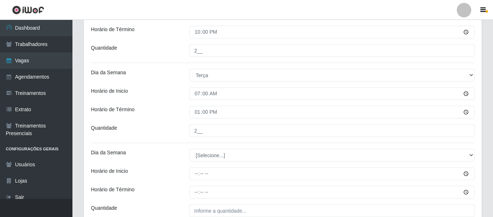
scroll to position [303, 0]
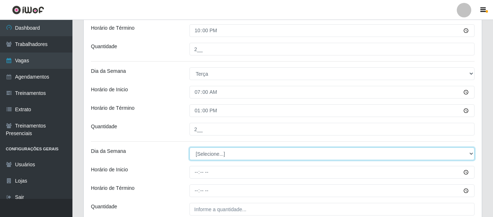
click at [222, 152] on select "[Selecione...] Segunda Terça Quarta Quinta Sexta Sábado Domingo" at bounding box center [331, 153] width 285 height 13
select select "2"
click at [189, 147] on select "[Selecione...] Segunda Terça Quarta Quinta Sexta Sábado Domingo" at bounding box center [331, 153] width 285 height 13
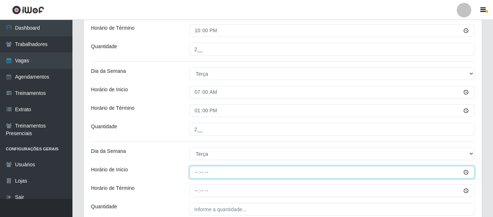
click at [191, 170] on input "Horário de Inicio" at bounding box center [331, 172] width 285 height 13
type input "16:00"
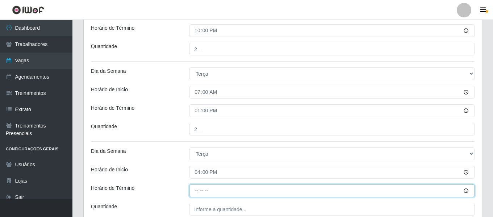
click at [201, 187] on input "Horário de Término" at bounding box center [331, 190] width 285 height 13
click at [197, 190] on input "Horário de Término" at bounding box center [331, 190] width 285 height 13
type input "22:00"
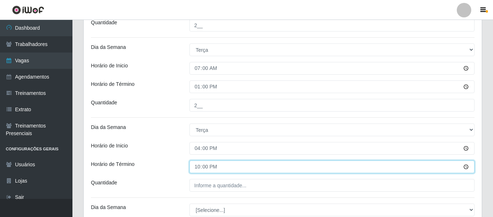
scroll to position [339, 0]
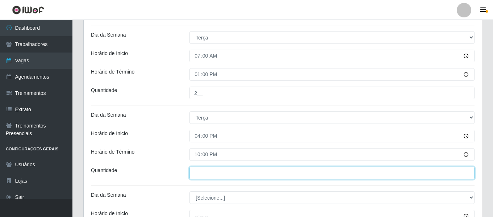
click at [216, 175] on input "___" at bounding box center [331, 173] width 285 height 13
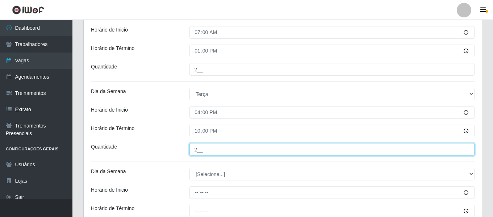
scroll to position [375, 0]
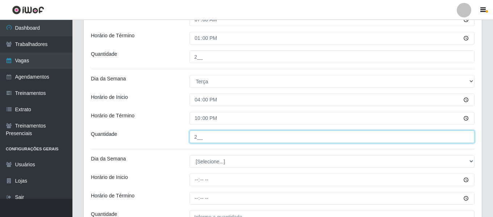
type input "2__"
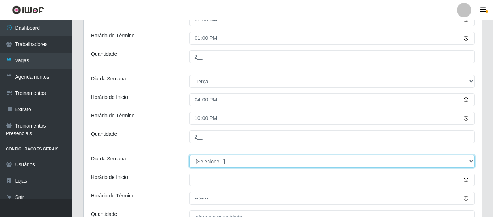
click at [215, 162] on select "[Selecione...] Segunda Terça Quarta Quinta Sexta Sábado Domingo" at bounding box center [331, 161] width 285 height 13
select select "3"
click at [189, 155] on select "[Selecione...] Segunda Terça Quarta Quinta Sexta Sábado Domingo" at bounding box center [331, 161] width 285 height 13
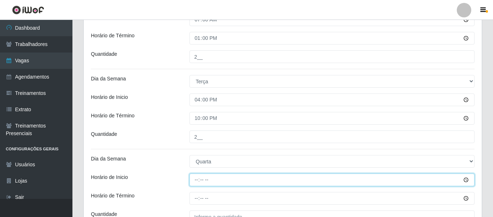
click at [192, 181] on input "Horário de Inicio" at bounding box center [331, 179] width 285 height 13
type input "07:00"
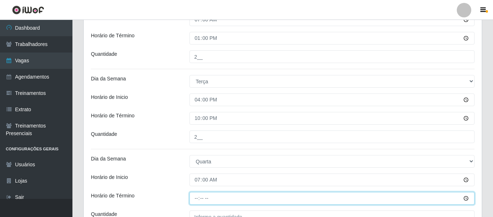
click at [193, 198] on input "Horário de Término" at bounding box center [331, 198] width 285 height 13
type input "13:00"
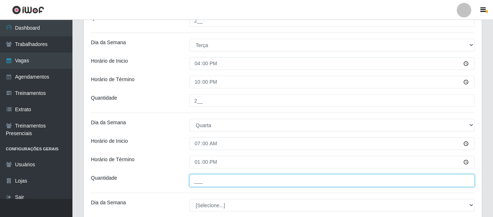
click at [203, 181] on input "___" at bounding box center [331, 180] width 285 height 13
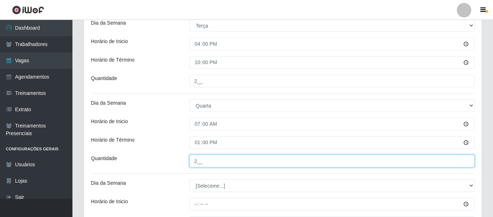
scroll to position [448, 0]
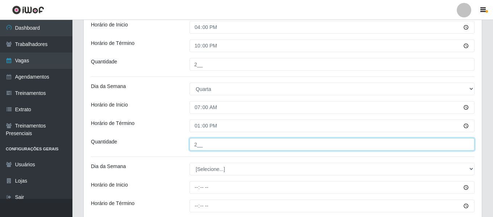
type input "2__"
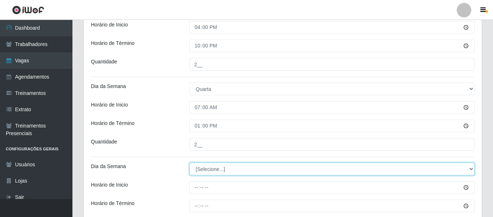
click at [204, 171] on select "[Selecione...] Segunda Terça Quarta Quinta Sexta Sábado Domingo" at bounding box center [331, 169] width 285 height 13
select select "3"
click at [189, 163] on select "[Selecione...] Segunda Terça Quarta Quinta Sexta Sábado Domingo" at bounding box center [331, 169] width 285 height 13
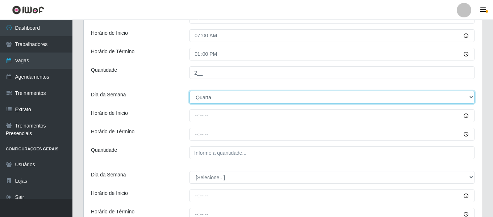
scroll to position [520, 0]
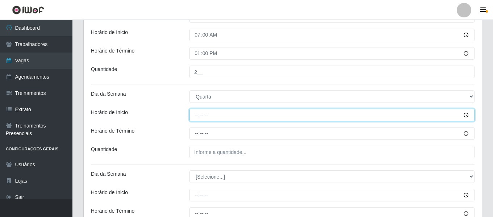
click at [194, 116] on input "Horário de Inicio" at bounding box center [331, 115] width 285 height 13
type input "16:00"
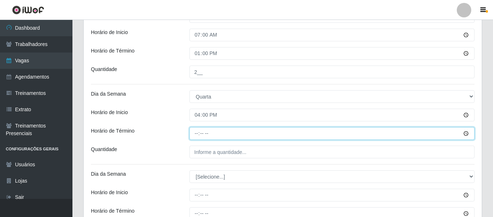
click at [201, 130] on input "Horário de Término" at bounding box center [331, 133] width 285 height 13
click at [193, 134] on input "Horário de Término" at bounding box center [331, 133] width 285 height 13
click at [194, 133] on input "Horário de Término" at bounding box center [331, 133] width 285 height 13
type input "22:00"
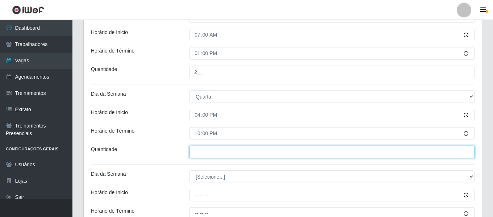
click at [207, 155] on input "___" at bounding box center [331, 152] width 285 height 13
type input "2__"
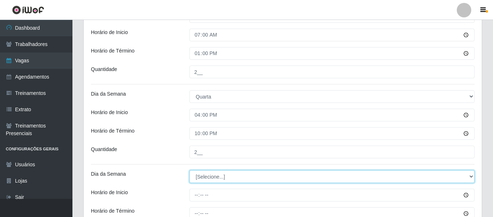
click at [217, 176] on select "[Selecione...] Segunda Terça Quarta Quinta Sexta Sábado Domingo" at bounding box center [331, 176] width 285 height 13
select select "4"
click at [189, 170] on select "[Selecione...] Segunda Terça Quarta Quinta Sexta Sábado Domingo" at bounding box center [331, 176] width 285 height 13
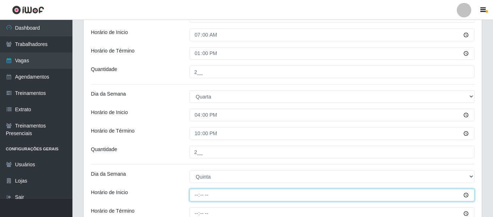
click at [193, 197] on input "Horário de Inicio" at bounding box center [331, 195] width 285 height 13
type input "07:00"
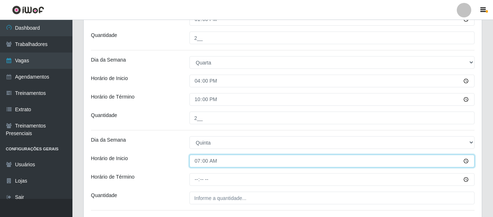
scroll to position [593, 0]
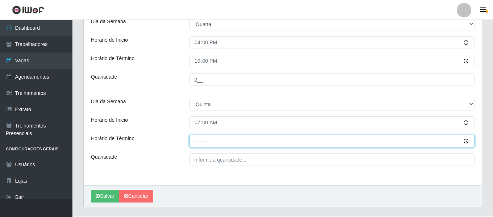
click at [196, 143] on input "Horário de Término" at bounding box center [331, 141] width 285 height 13
type input "13:00"
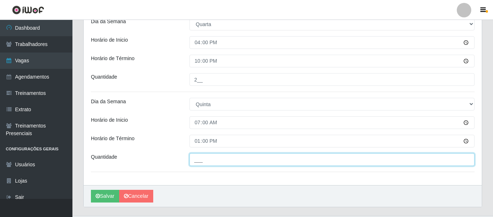
click at [209, 156] on input "___" at bounding box center [331, 159] width 285 height 13
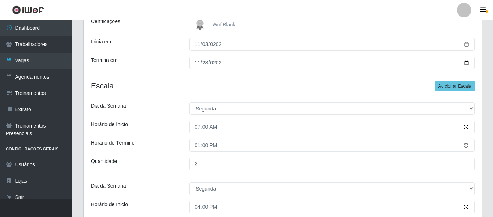
scroll to position [86, 0]
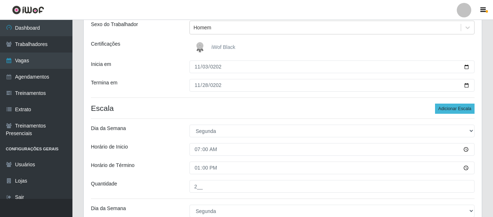
type input "2__"
click at [461, 108] on button "Adicionar Escala" at bounding box center [454, 109] width 39 height 10
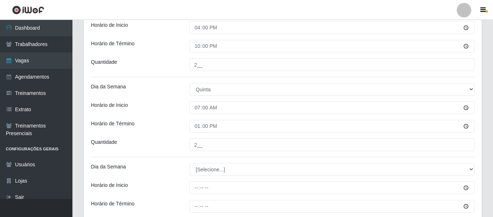
scroll to position [616, 0]
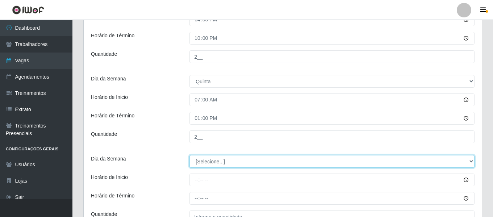
click at [201, 164] on select "[Selecione...] Segunda Terça Quarta Quinta Sexta Sábado Domingo" at bounding box center [331, 161] width 285 height 13
select select "4"
click at [189, 155] on select "[Selecione...] Segunda Terça Quarta Quinta Sexta Sábado Domingo" at bounding box center [331, 161] width 285 height 13
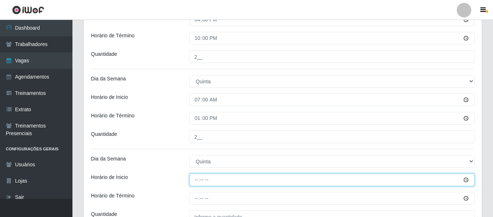
click at [192, 179] on input "Horário de Inicio" at bounding box center [331, 179] width 285 height 13
type input "16:00"
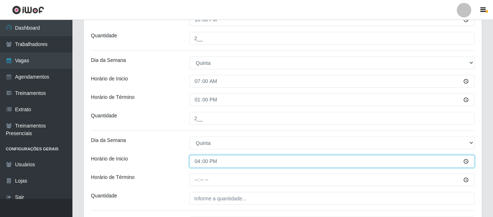
scroll to position [652, 0]
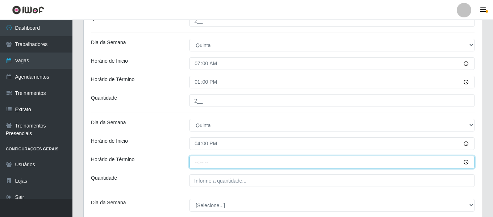
click at [196, 165] on input "Horário de Término" at bounding box center [331, 162] width 285 height 13
type input "22:00"
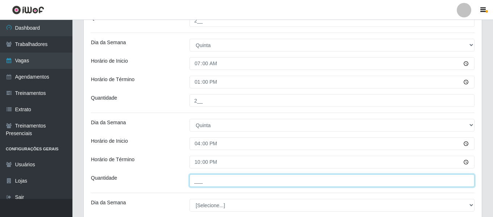
click at [202, 179] on input "___" at bounding box center [331, 180] width 285 height 13
type input "2__"
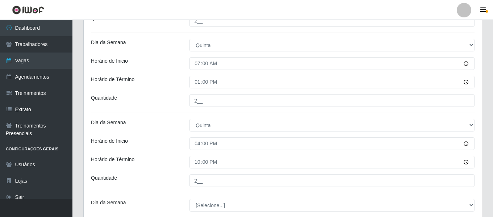
click at [154, 162] on div "Horário de Término" at bounding box center [134, 162] width 98 height 13
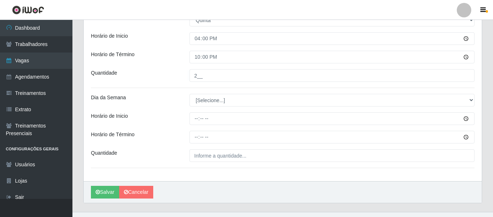
scroll to position [760, 0]
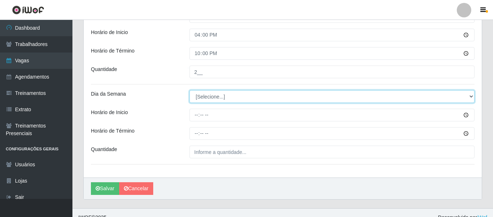
click at [201, 94] on select "[Selecione...] Segunda Terça Quarta Quinta Sexta Sábado Domingo" at bounding box center [331, 96] width 285 height 13
click at [189, 90] on select "[Selecione...] Segunda Terça Quarta Quinta Sexta Sábado Domingo" at bounding box center [331, 96] width 285 height 13
click at [207, 96] on select "[Selecione...] Segunda Terça Quarta Quinta Sexta Sábado Domingo" at bounding box center [331, 96] width 285 height 13
select select "5"
click at [189, 90] on select "[Selecione...] Segunda Terça Quarta Quinta Sexta Sábado Domingo" at bounding box center [331, 96] width 285 height 13
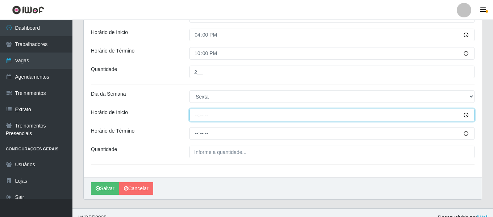
click at [191, 111] on input "Horário de Inicio" at bounding box center [331, 115] width 285 height 13
type input "07:00"
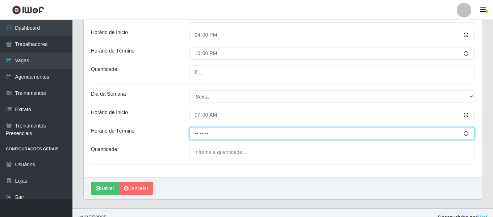
click at [195, 134] on input "Horário de Término" at bounding box center [331, 133] width 285 height 13
type input "13:00"
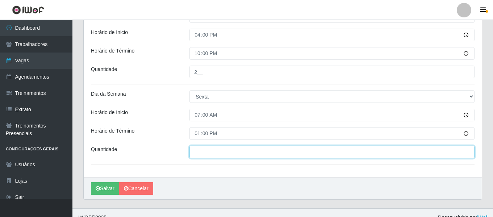
click at [211, 154] on input "___" at bounding box center [331, 152] width 285 height 13
type input "2__"
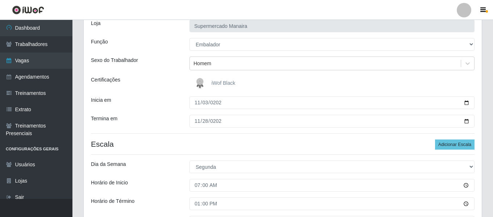
scroll to position [36, 0]
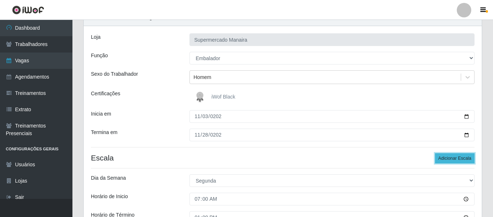
click at [461, 158] on button "Adicionar Escala" at bounding box center [454, 158] width 39 height 10
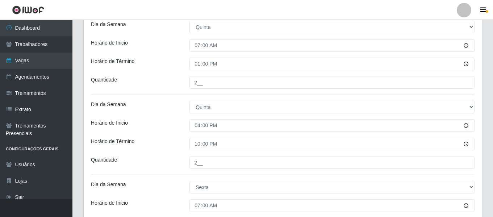
scroll to position [850, 0]
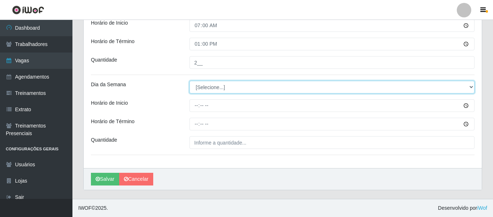
click at [213, 89] on select "[Selecione...] Segunda Terça Quarta Quinta Sexta Sábado Domingo" at bounding box center [331, 87] width 285 height 13
select select "5"
click at [189, 81] on select "[Selecione...] Segunda Terça Quarta Quinta Sexta Sábado Domingo" at bounding box center [331, 87] width 285 height 13
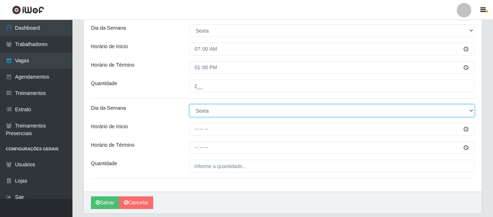
scroll to position [814, 0]
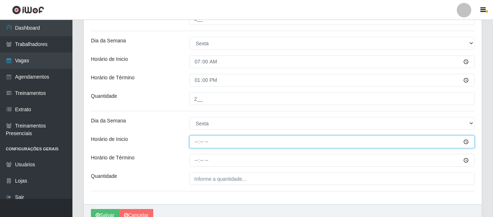
click at [194, 143] on input "Horário de Inicio" at bounding box center [331, 141] width 285 height 13
type input "16:00"
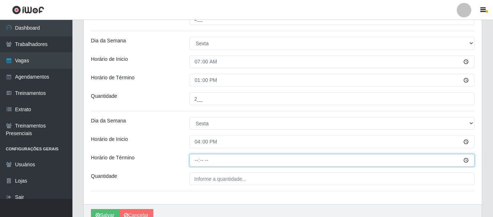
click at [192, 161] on input "Horário de Término" at bounding box center [331, 160] width 285 height 13
type input "22:00"
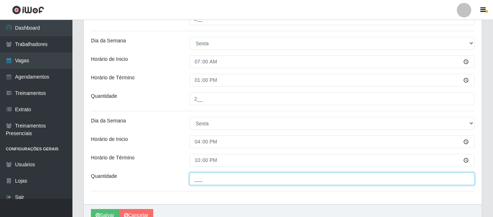
click at [235, 179] on input "___" at bounding box center [331, 178] width 285 height 13
type input "2__"
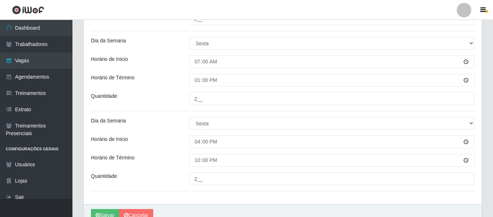
click at [255, 205] on div "[PERSON_NAME]" at bounding box center [283, 215] width 398 height 22
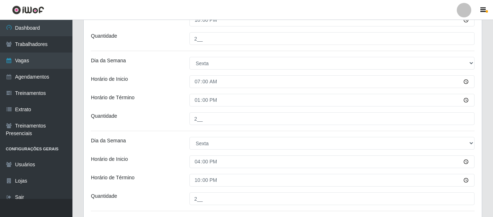
scroll to position [850, 0]
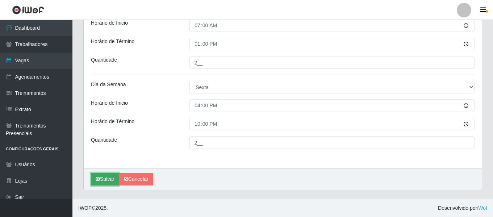
click at [108, 180] on button "Salvar" at bounding box center [105, 179] width 28 height 13
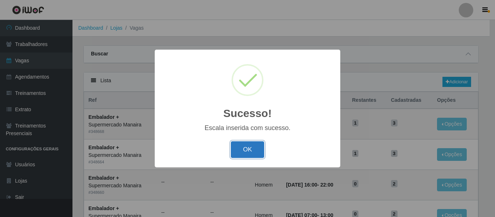
drag, startPoint x: 241, startPoint y: 155, endPoint x: 247, endPoint y: 153, distance: 6.9
click at [242, 155] on button "OK" at bounding box center [248, 149] width 34 height 17
